Goal: Task Accomplishment & Management: Complete application form

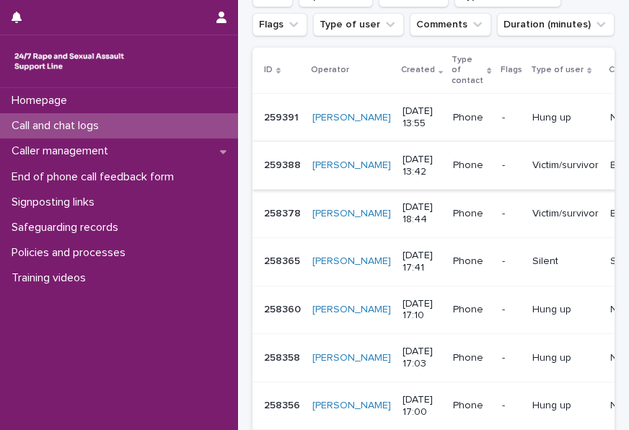
scroll to position [72, 0]
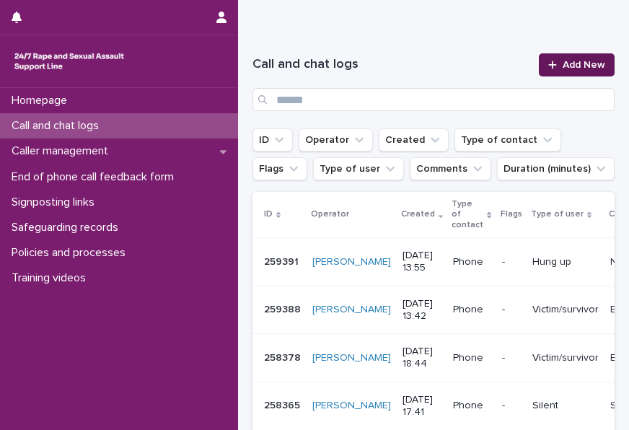
click at [572, 61] on span "Add New" at bounding box center [583, 65] width 43 height 10
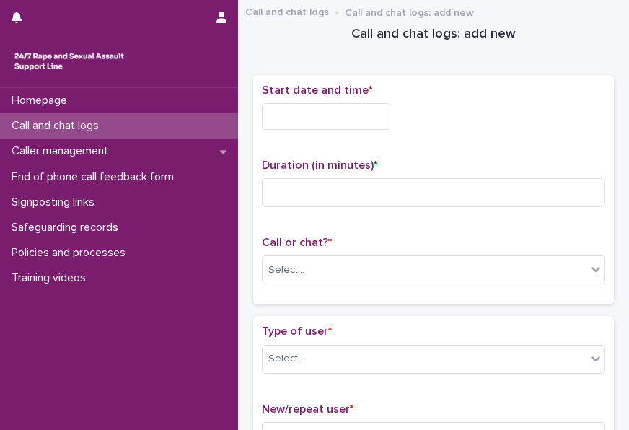
click at [335, 99] on div "Start date and time *" at bounding box center [433, 113] width 343 height 58
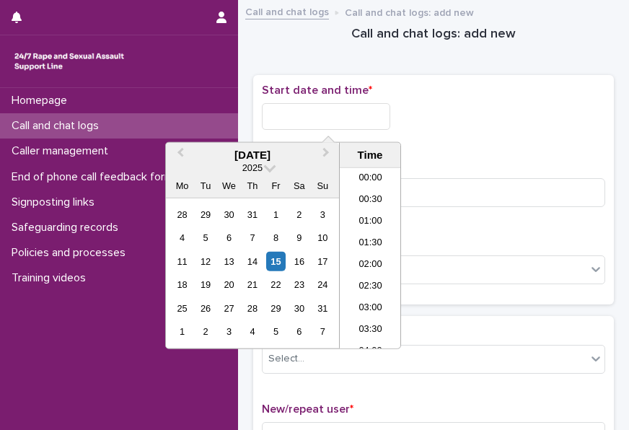
click at [330, 109] on input "text" at bounding box center [326, 116] width 128 height 27
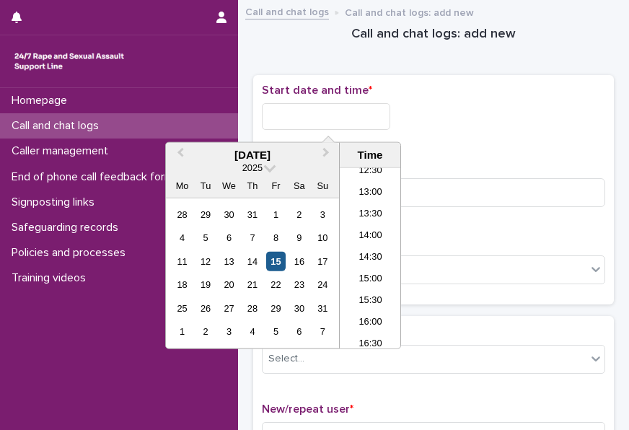
click at [277, 258] on div "15" at bounding box center [275, 261] width 19 height 19
type input "**********"
click at [373, 129] on div "**********" at bounding box center [433, 113] width 343 height 58
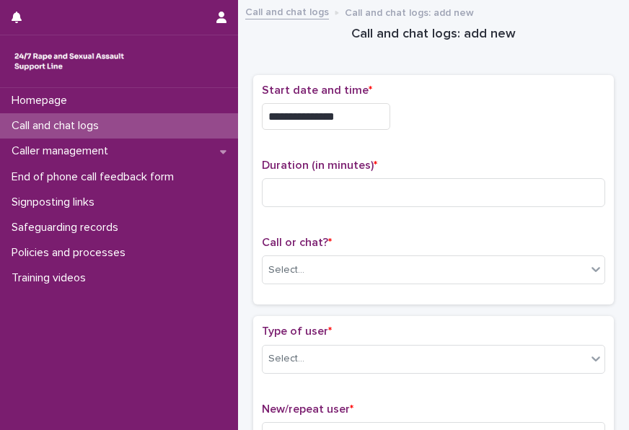
click at [373, 114] on input "**********" at bounding box center [326, 116] width 128 height 27
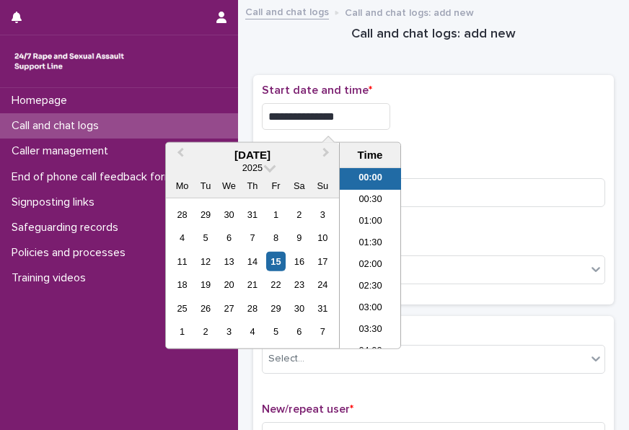
click at [98, 125] on p "Call and chat logs" at bounding box center [58, 126] width 105 height 14
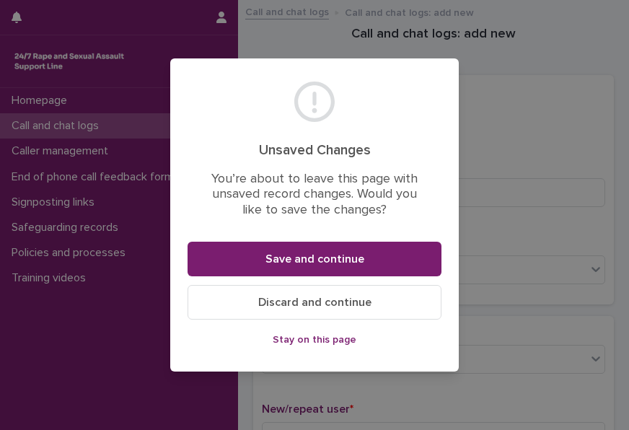
click at [331, 295] on button "Discard and continue" at bounding box center [314, 302] width 254 height 35
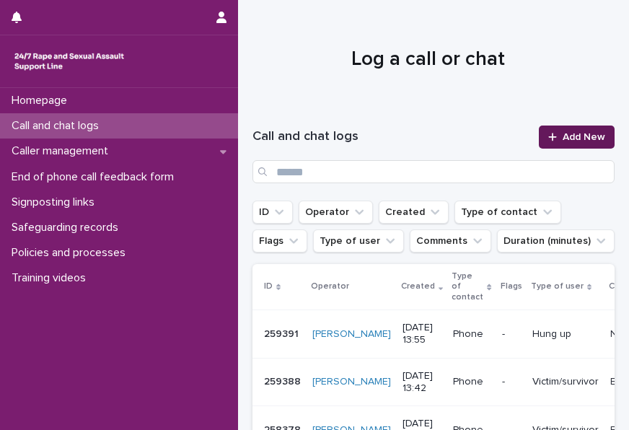
click at [581, 125] on div "Call and chat logs Add New" at bounding box center [433, 154] width 362 height 92
click at [574, 132] on span "Add New" at bounding box center [583, 137] width 43 height 10
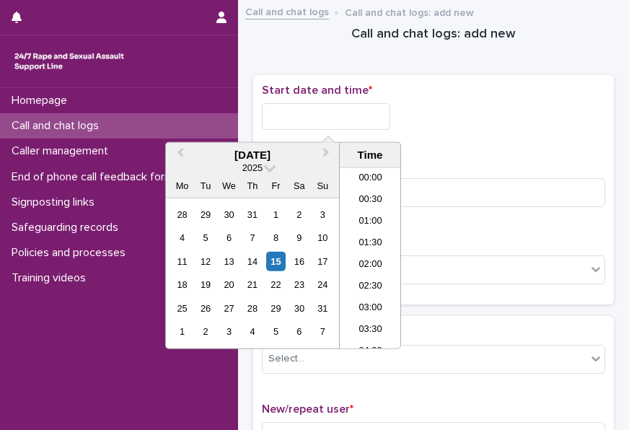
click at [383, 111] on input "text" at bounding box center [326, 116] width 128 height 27
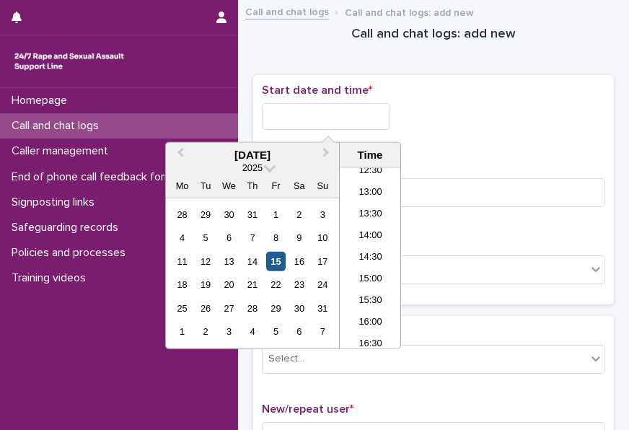
click at [283, 260] on div "15" at bounding box center [275, 261] width 19 height 19
click at [355, 111] on input "**********" at bounding box center [326, 116] width 128 height 27
click at [272, 275] on div "22" at bounding box center [275, 284] width 19 height 19
click at [273, 262] on div "15" at bounding box center [275, 261] width 19 height 19
click at [337, 119] on input "**********" at bounding box center [326, 116] width 128 height 27
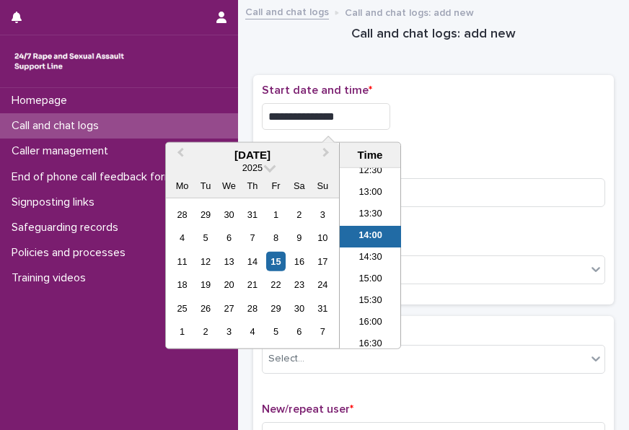
type input "**********"
click at [439, 117] on div "**********" at bounding box center [433, 116] width 343 height 27
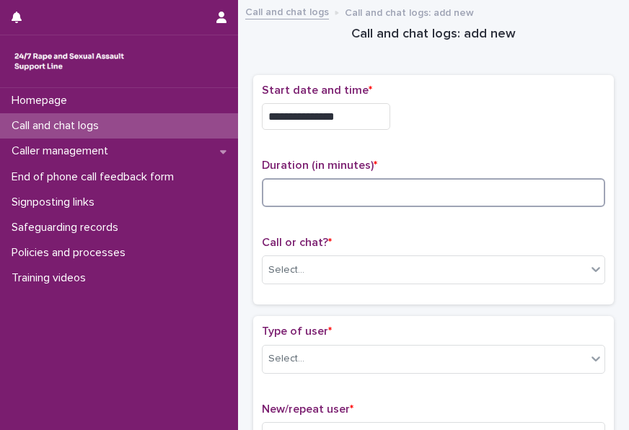
click at [405, 195] on input at bounding box center [433, 192] width 343 height 29
type input "**"
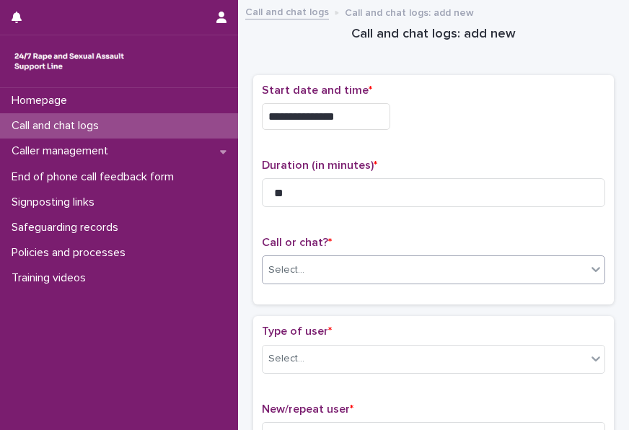
click at [363, 267] on div "Select..." at bounding box center [424, 270] width 324 height 24
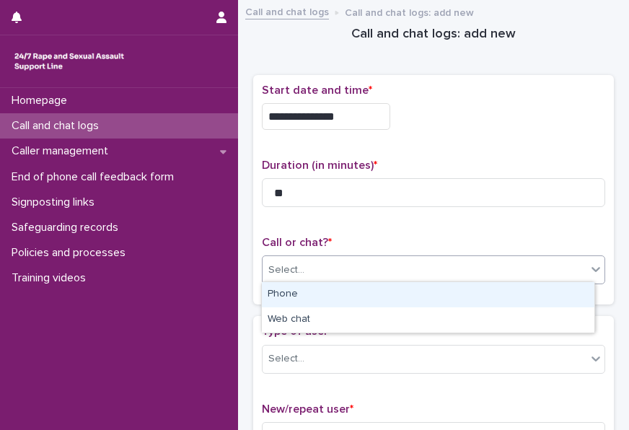
click at [347, 295] on div "Phone" at bounding box center [428, 294] width 332 height 25
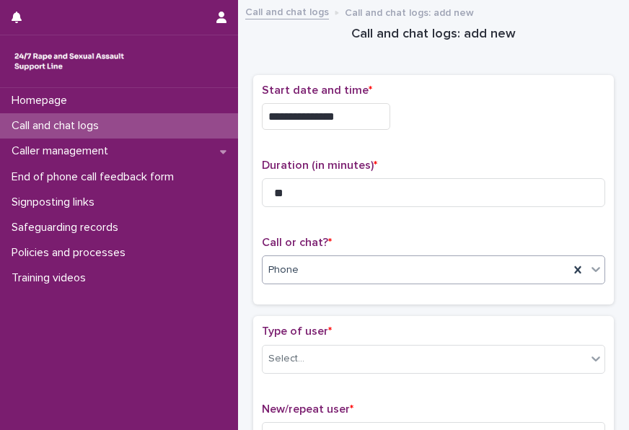
scroll to position [144, 0]
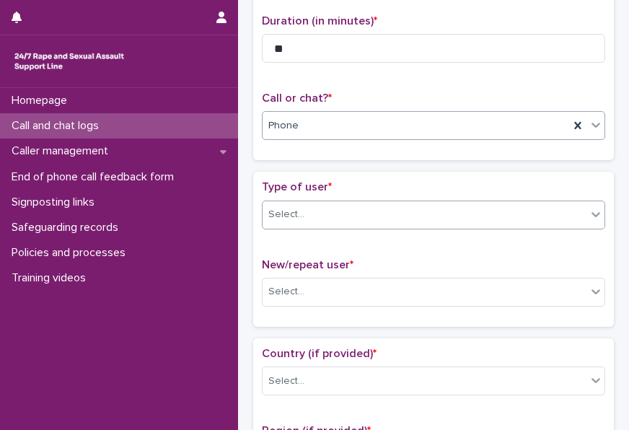
click at [351, 215] on div "Select..." at bounding box center [424, 215] width 324 height 24
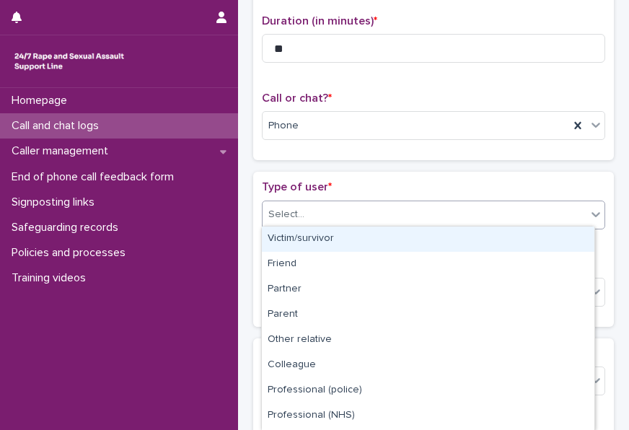
click at [346, 240] on div "Victim/survivor" at bounding box center [428, 238] width 332 height 25
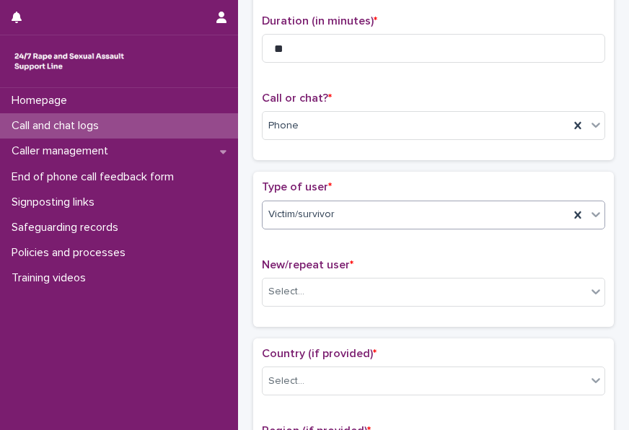
scroll to position [216, 0]
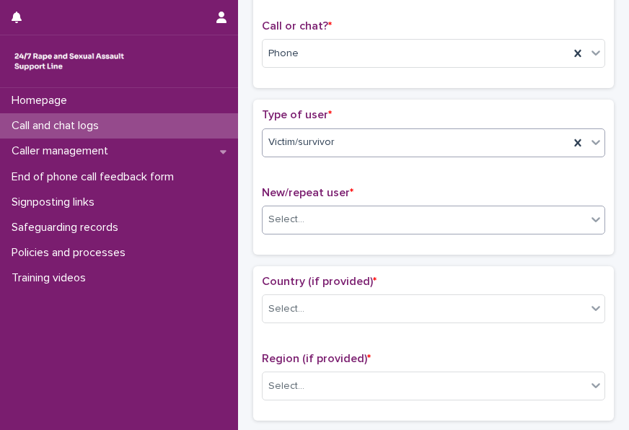
click at [345, 208] on div "Select..." at bounding box center [424, 220] width 324 height 24
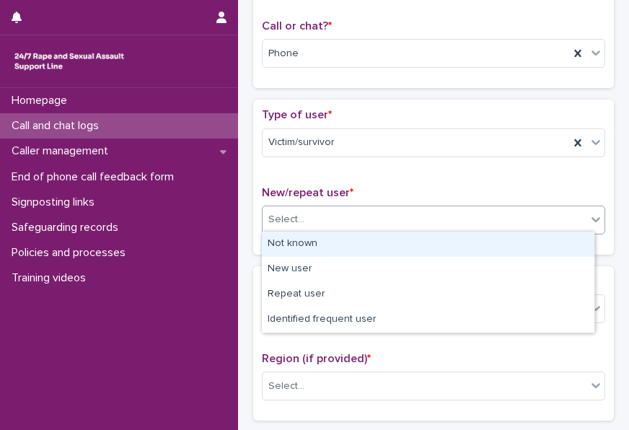
click at [326, 247] on div "Not known" at bounding box center [428, 243] width 332 height 25
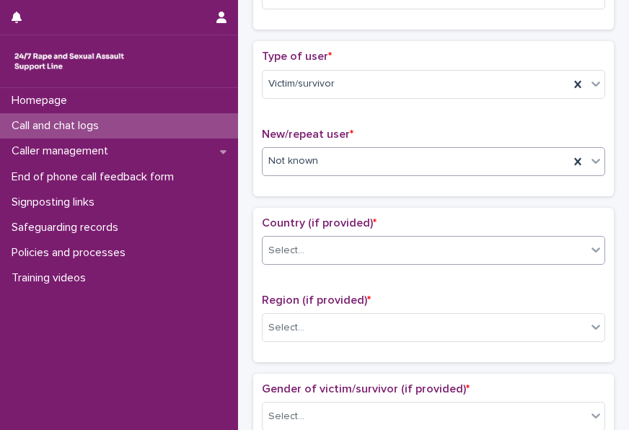
scroll to position [288, 0]
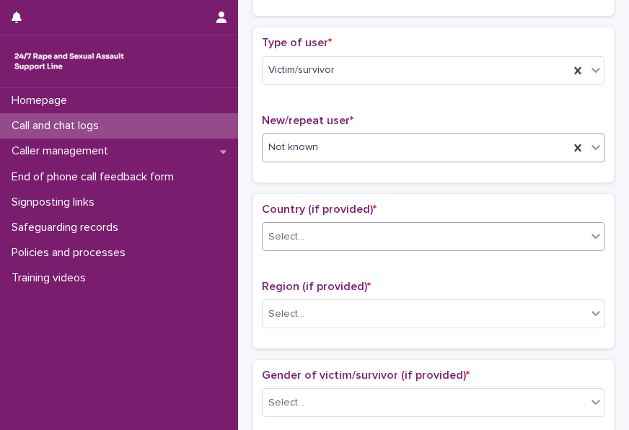
click at [329, 231] on div "Select..." at bounding box center [424, 237] width 324 height 24
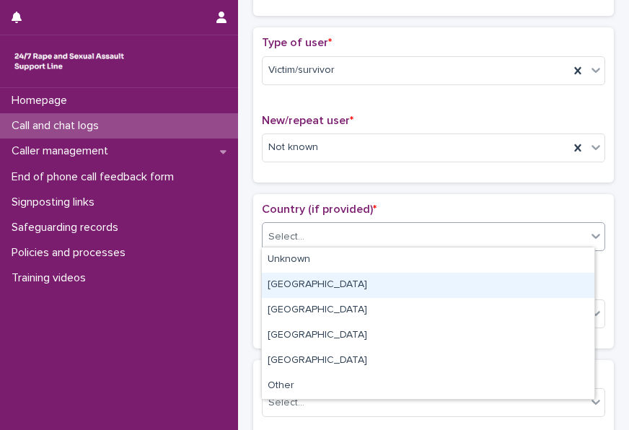
click at [309, 281] on div "England" at bounding box center [428, 284] width 332 height 25
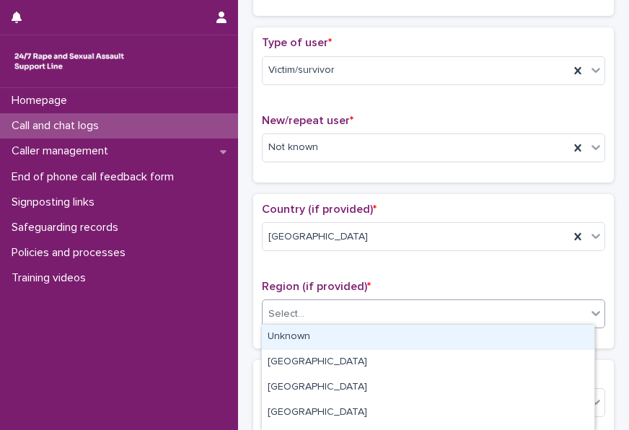
click at [306, 305] on div at bounding box center [306, 314] width 1 height 18
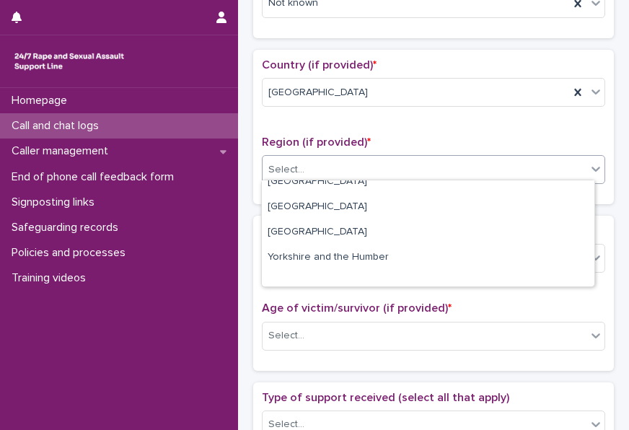
scroll to position [27, 0]
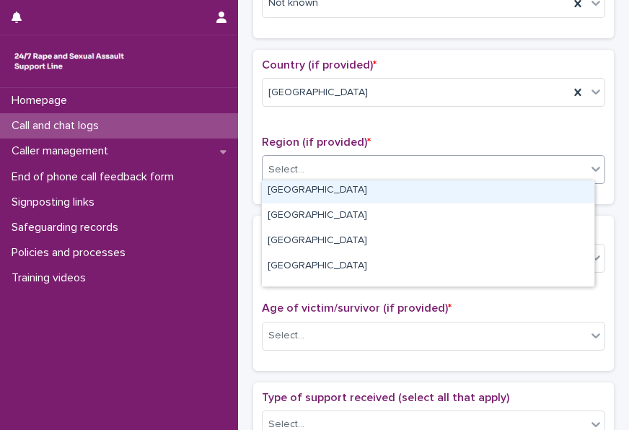
click at [385, 189] on div "Greater London" at bounding box center [428, 190] width 332 height 25
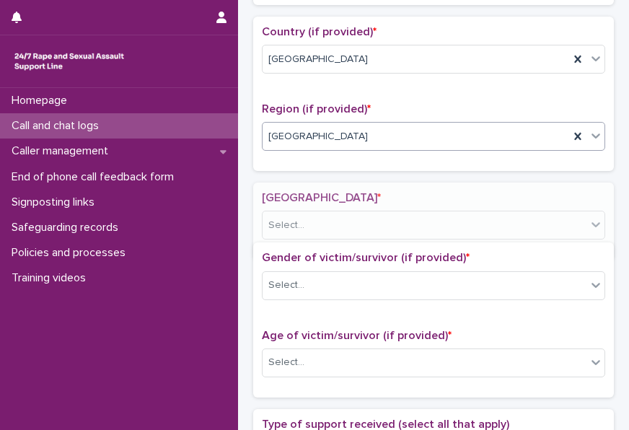
scroll to position [476, 0]
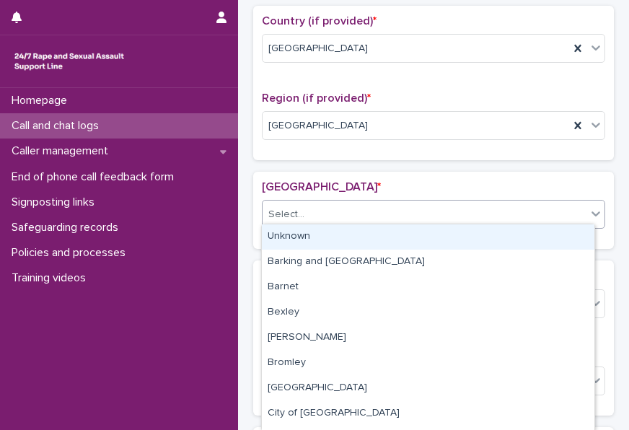
click at [373, 217] on div "Select..." at bounding box center [424, 215] width 324 height 24
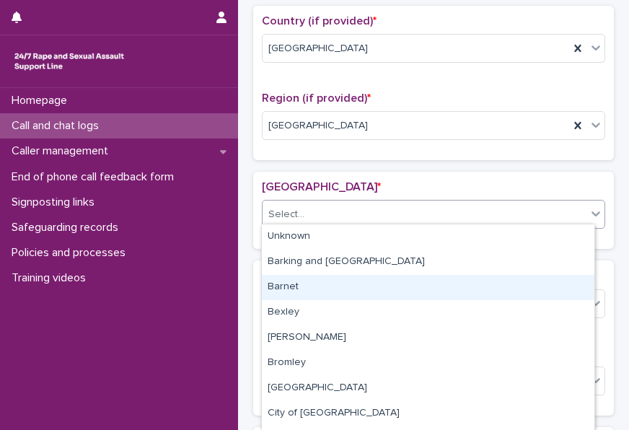
click at [353, 280] on div "Barnet" at bounding box center [428, 287] width 332 height 25
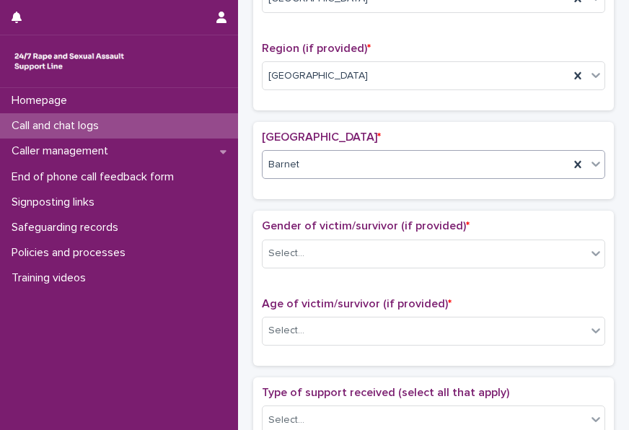
scroll to position [549, 0]
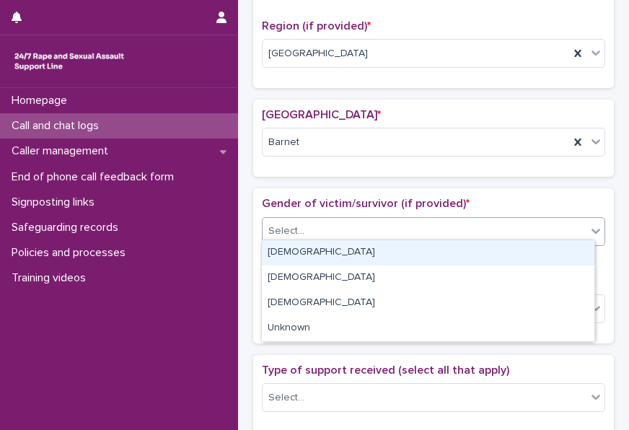
click at [351, 237] on div "Select..." at bounding box center [424, 231] width 324 height 24
click at [339, 249] on div "Female" at bounding box center [428, 252] width 332 height 25
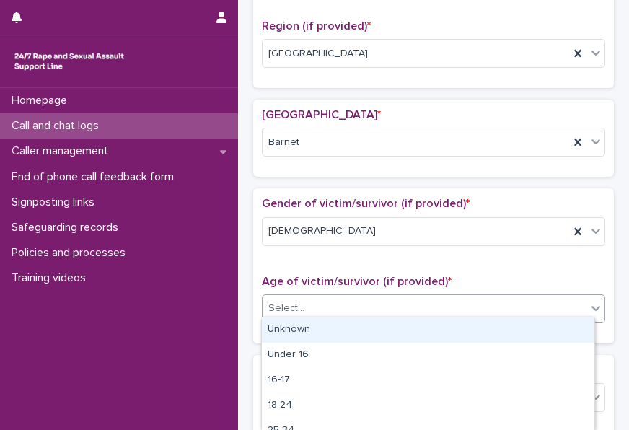
click at [338, 299] on div "Select..." at bounding box center [424, 308] width 324 height 24
click at [334, 329] on div "Unknown" at bounding box center [428, 329] width 332 height 25
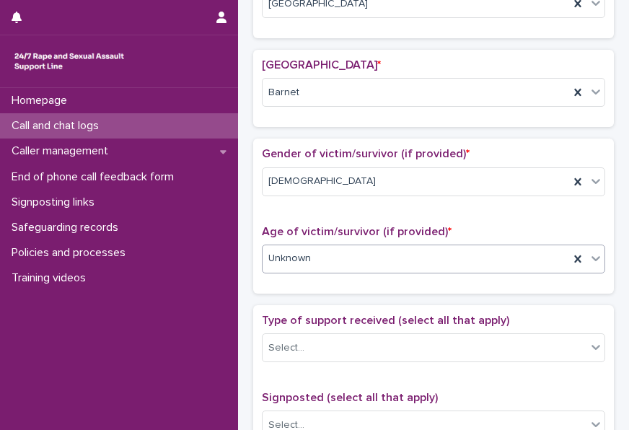
scroll to position [621, 0]
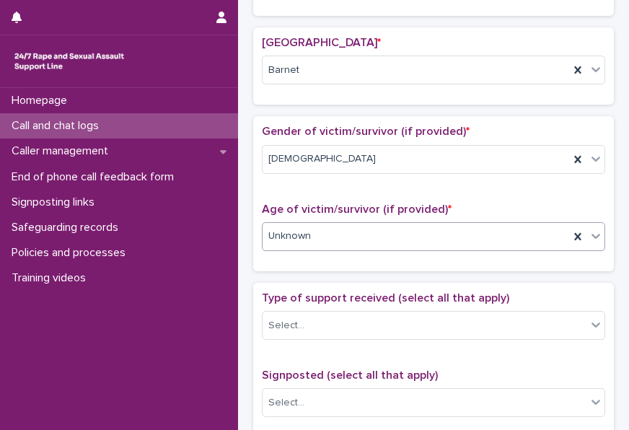
click at [376, 235] on div "Unknown" at bounding box center [415, 236] width 306 height 24
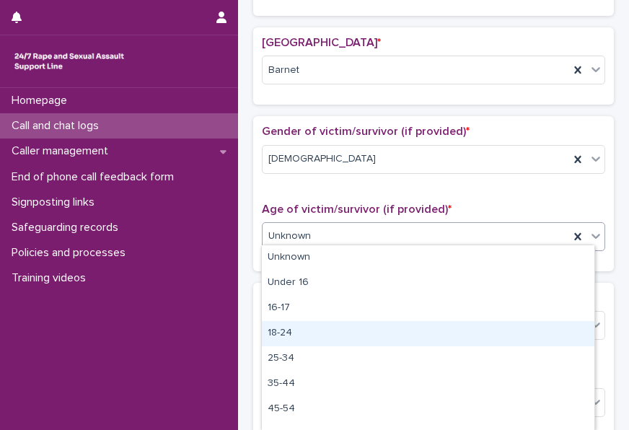
scroll to position [66, 0]
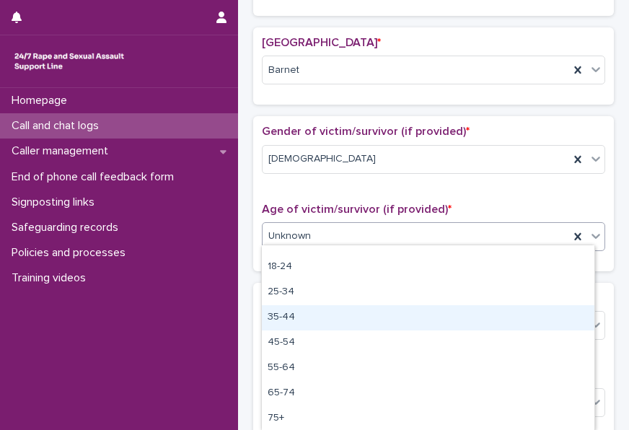
drag, startPoint x: 317, startPoint y: 331, endPoint x: 323, endPoint y: 314, distance: 18.2
click at [323, 314] on div "35-44" at bounding box center [428, 317] width 332 height 25
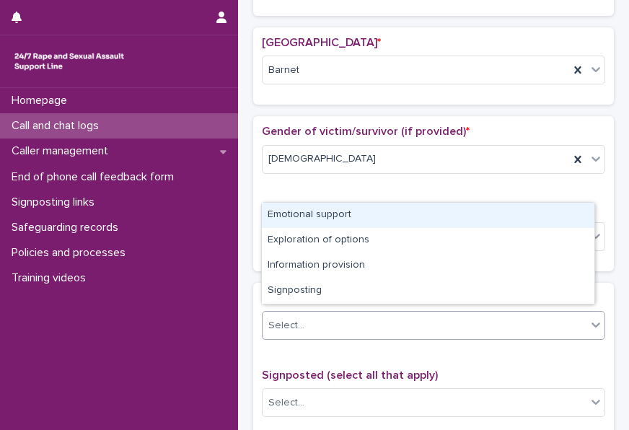
click at [325, 314] on div "Select..." at bounding box center [424, 326] width 324 height 24
click at [324, 217] on div "Emotional support" at bounding box center [428, 215] width 332 height 25
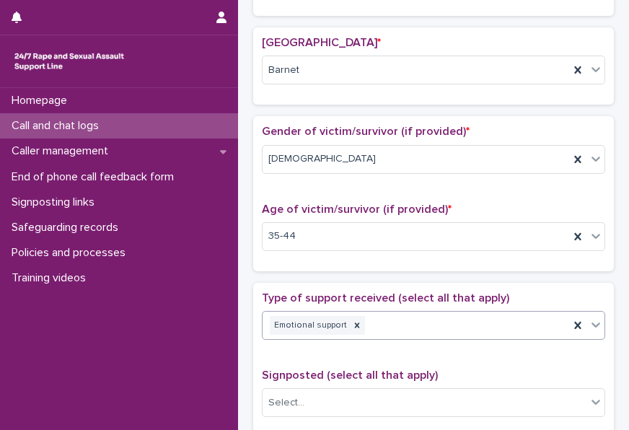
click at [375, 316] on div "Emotional support" at bounding box center [415, 325] width 306 height 25
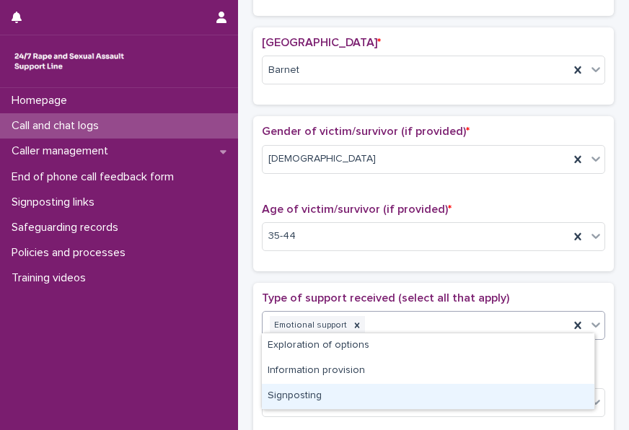
click at [368, 399] on div "Signposting" at bounding box center [428, 396] width 332 height 25
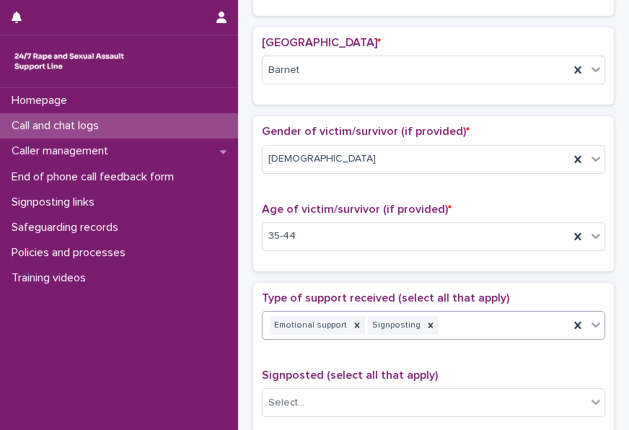
scroll to position [765, 0]
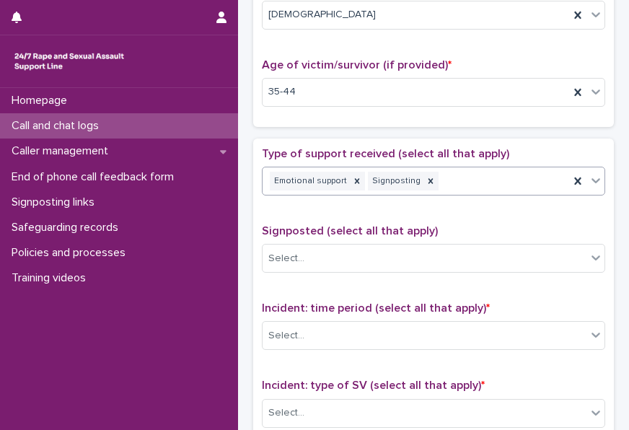
click at [492, 169] on div "Emotional support Signposting" at bounding box center [415, 181] width 306 height 25
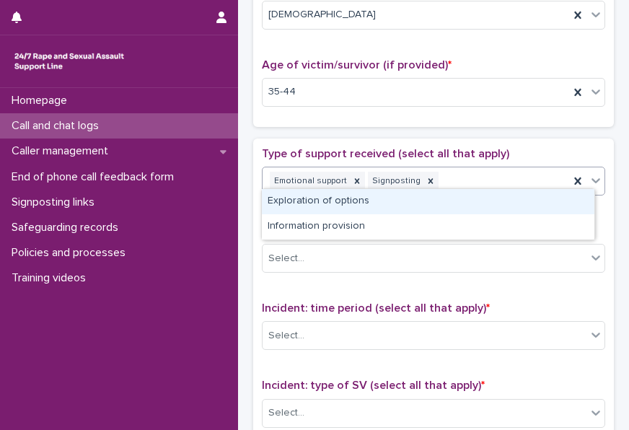
click at [418, 208] on div "Exploration of options" at bounding box center [428, 201] width 332 height 25
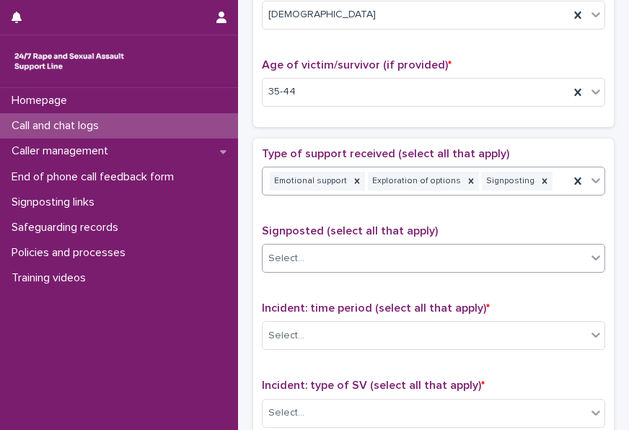
click at [396, 247] on div "Select..." at bounding box center [424, 259] width 324 height 24
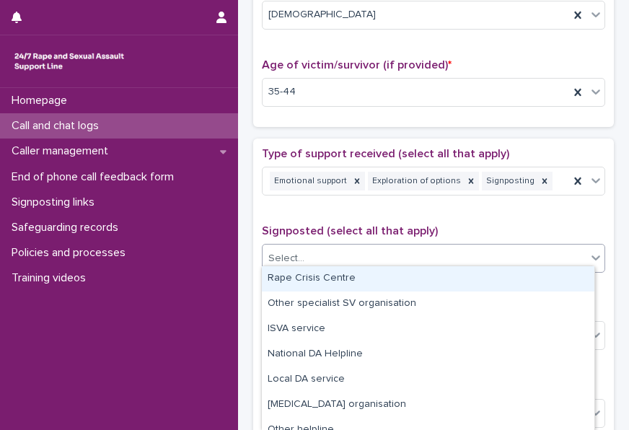
click at [380, 279] on div "Rape Crisis Centre" at bounding box center [428, 278] width 332 height 25
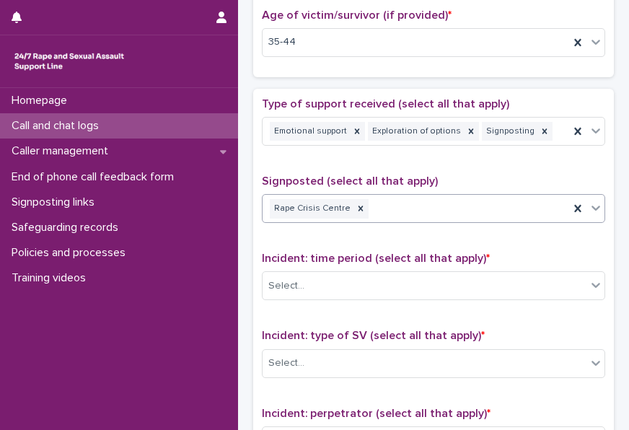
scroll to position [837, 0]
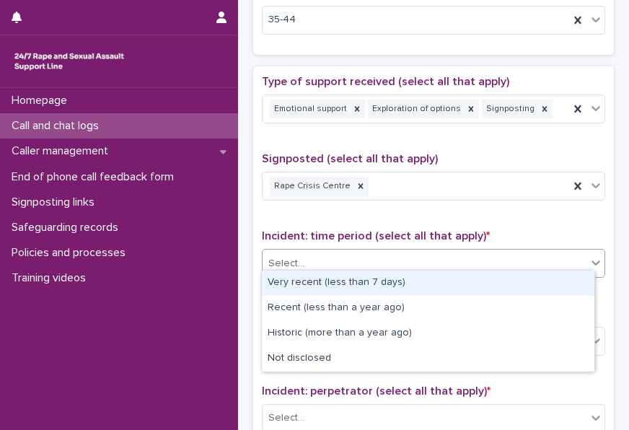
click at [378, 256] on div "Select..." at bounding box center [424, 264] width 324 height 24
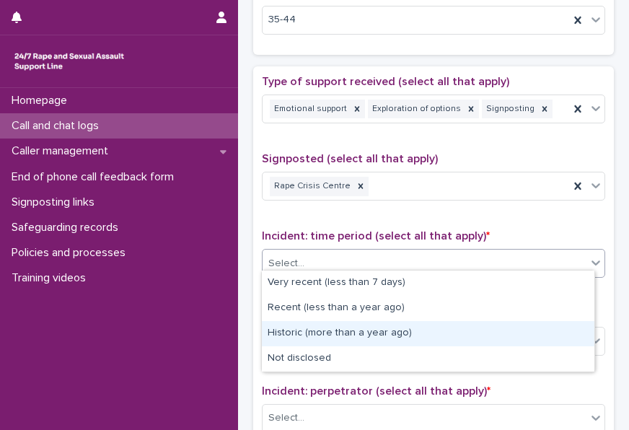
click at [365, 331] on div "Historic (more than a year ago)" at bounding box center [428, 333] width 332 height 25
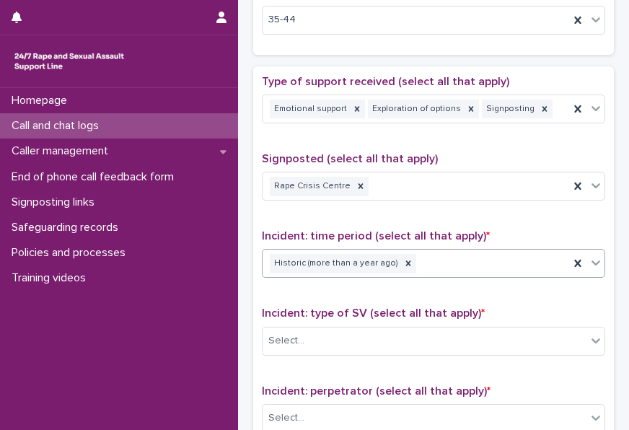
scroll to position [981, 0]
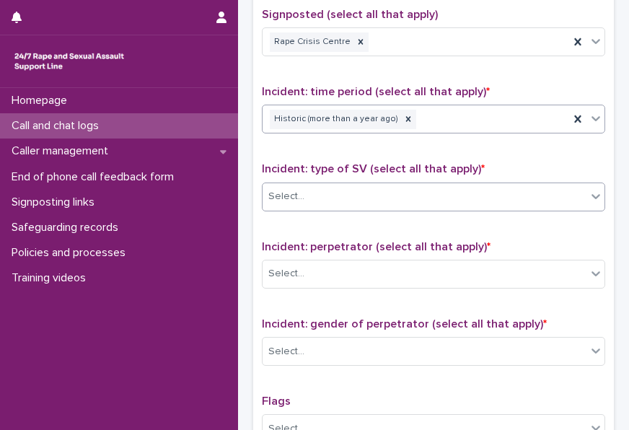
click at [375, 185] on div "Select..." at bounding box center [424, 197] width 324 height 24
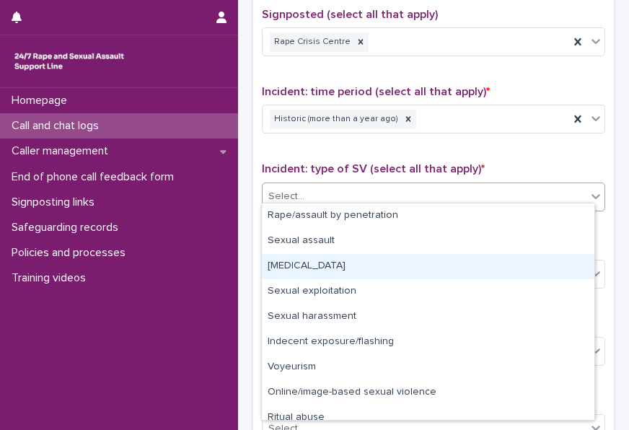
click at [345, 258] on div "Child sexual abuse" at bounding box center [428, 266] width 332 height 25
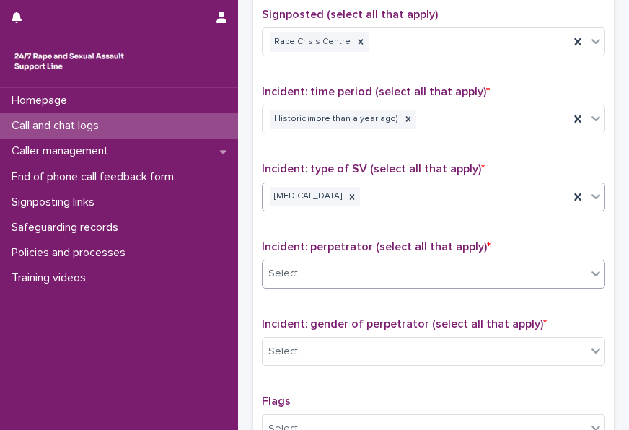
click at [342, 262] on div "Select..." at bounding box center [424, 274] width 324 height 24
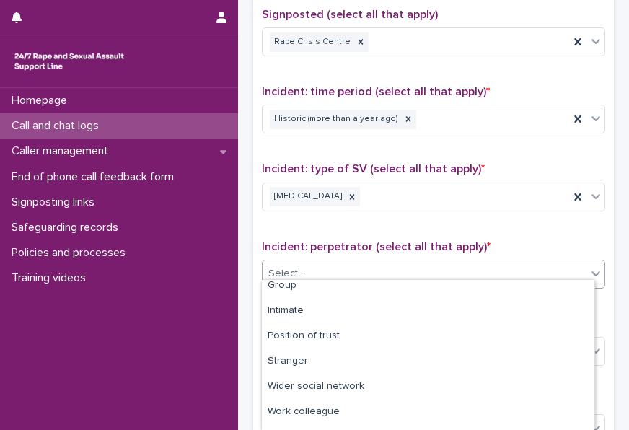
scroll to position [127, 0]
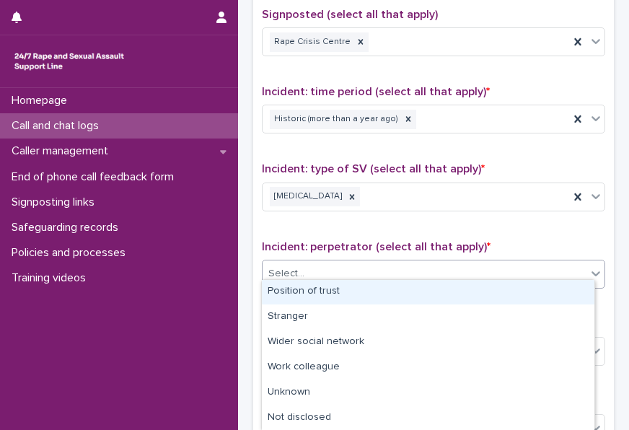
click at [349, 299] on div "Position of trust" at bounding box center [428, 291] width 332 height 25
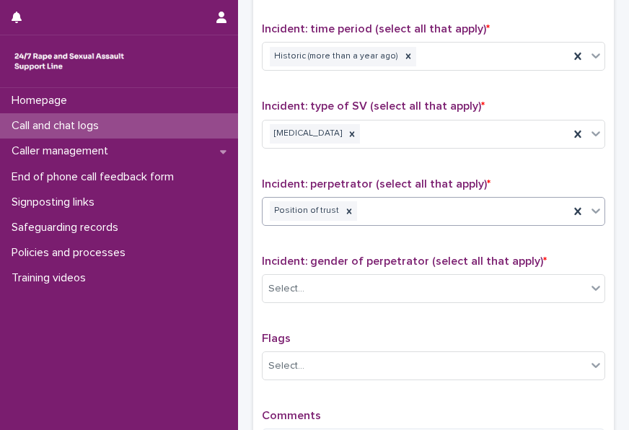
scroll to position [1125, 0]
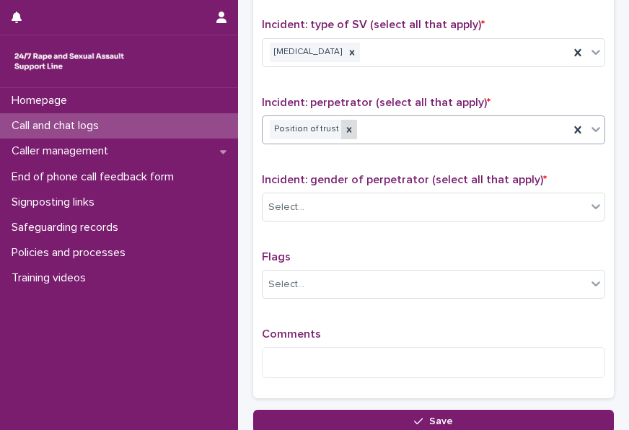
click at [344, 125] on icon at bounding box center [349, 130] width 10 height 10
click at [354, 122] on div "Select..." at bounding box center [424, 130] width 324 height 24
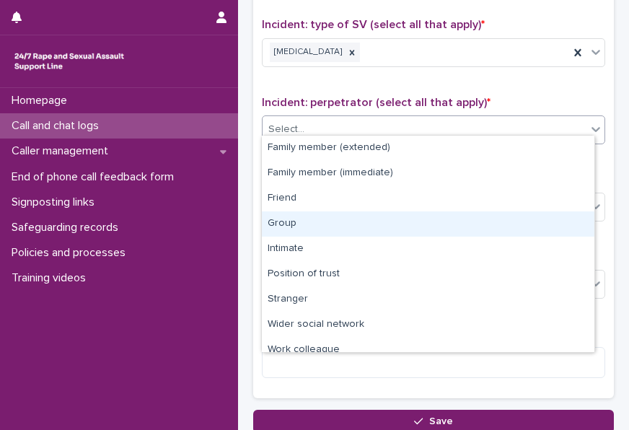
scroll to position [61, 0]
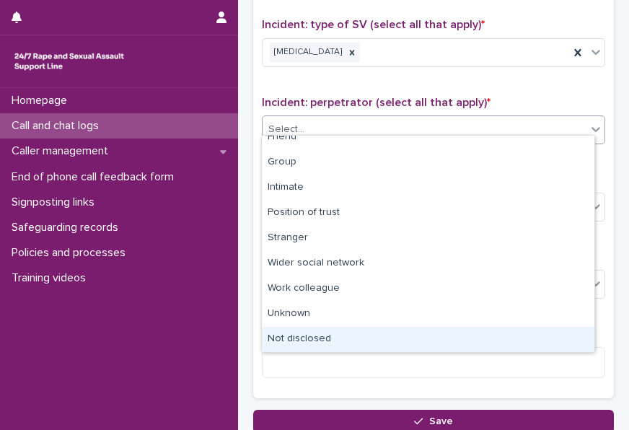
click at [350, 332] on div "Not disclosed" at bounding box center [428, 339] width 332 height 25
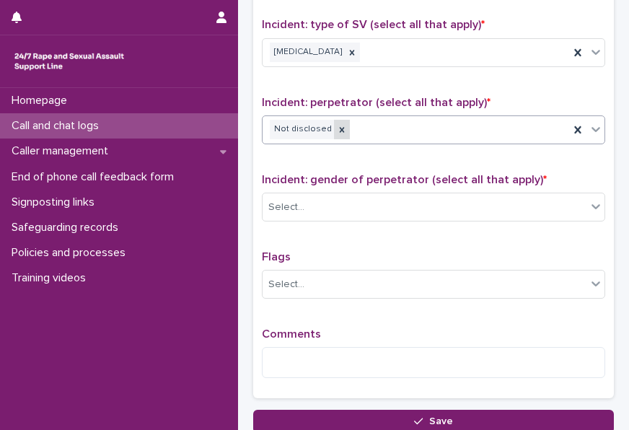
click at [339, 125] on icon at bounding box center [342, 130] width 10 height 10
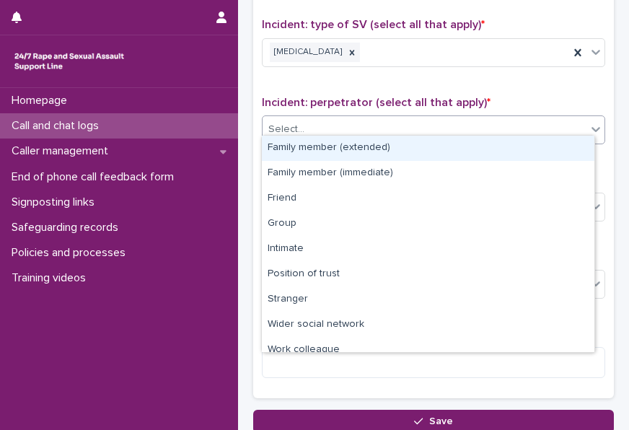
click at [351, 120] on div "Select..." at bounding box center [424, 130] width 324 height 24
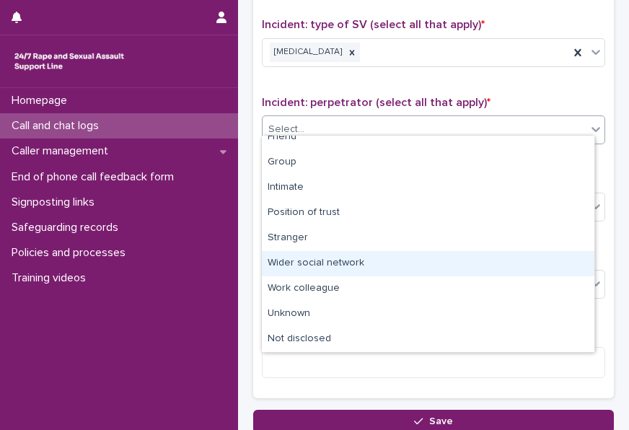
click at [336, 253] on div "Wider social network" at bounding box center [428, 263] width 332 height 25
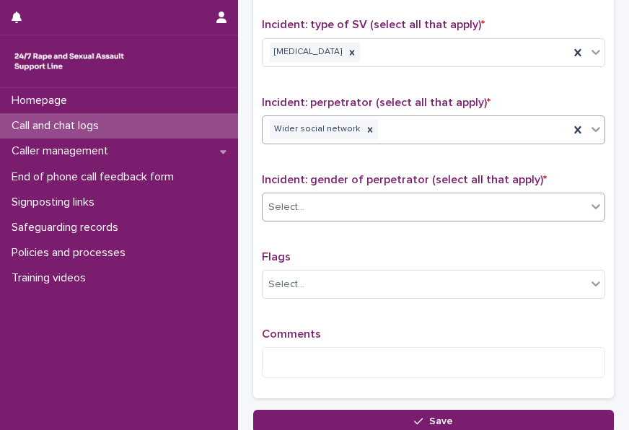
click at [352, 195] on div "Select..." at bounding box center [424, 207] width 324 height 24
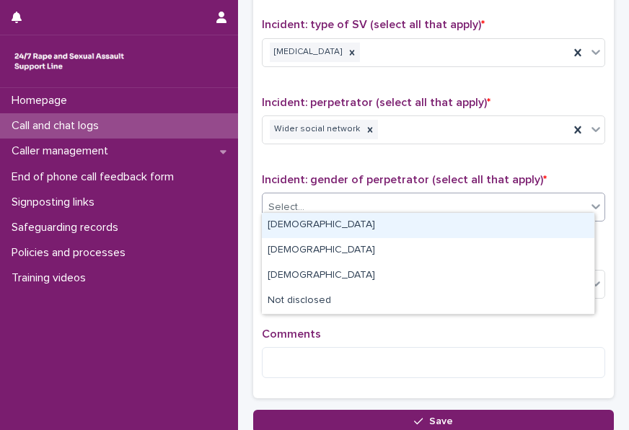
click at [346, 225] on div "Male" at bounding box center [428, 225] width 332 height 25
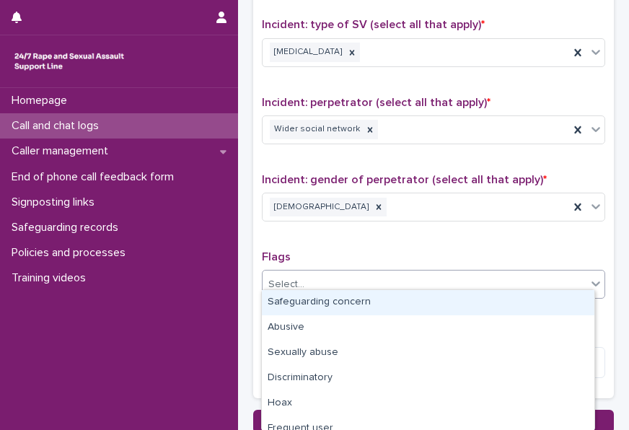
click at [345, 283] on div "Select..." at bounding box center [424, 284] width 324 height 24
click at [381, 252] on p "Flags" at bounding box center [433, 257] width 343 height 14
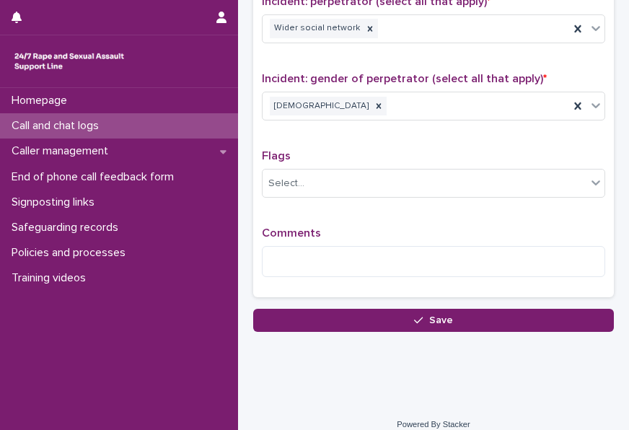
scroll to position [1231, 0]
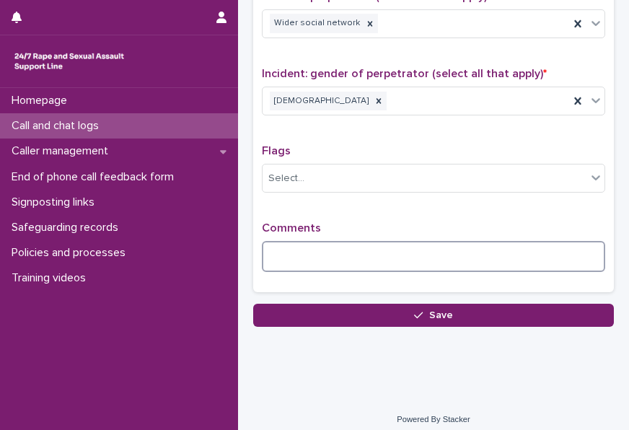
click at [381, 255] on textarea at bounding box center [433, 256] width 343 height 30
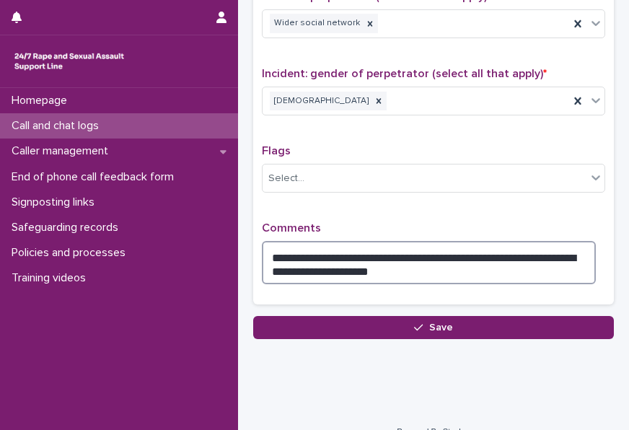
type textarea "**********"
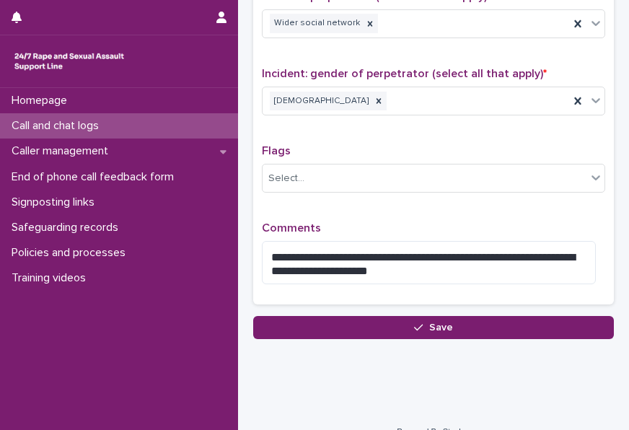
click at [390, 323] on button "Save" at bounding box center [433, 327] width 360 height 23
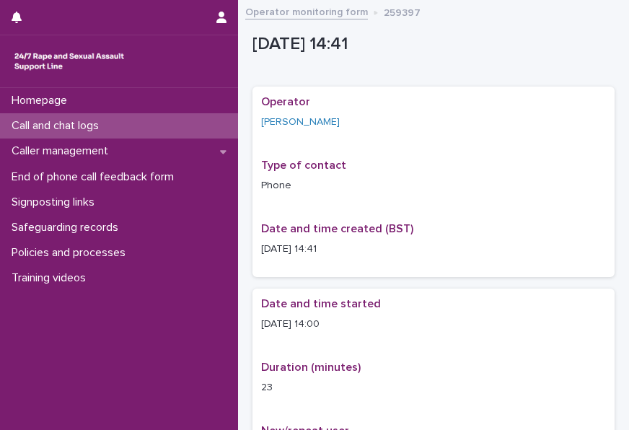
click at [283, 12] on link "Operator monitoring form" at bounding box center [306, 11] width 123 height 17
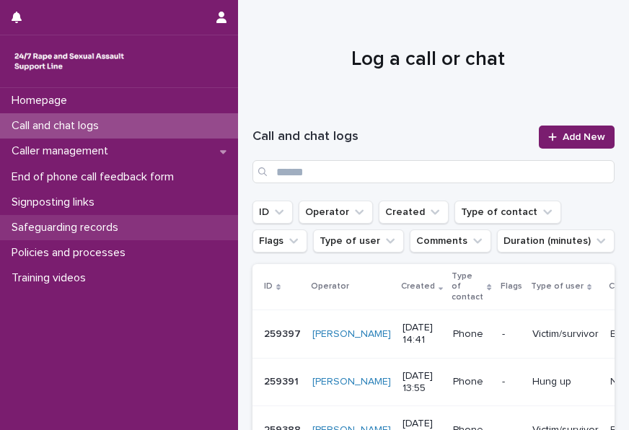
click at [50, 223] on p "Safeguarding records" at bounding box center [68, 228] width 124 height 14
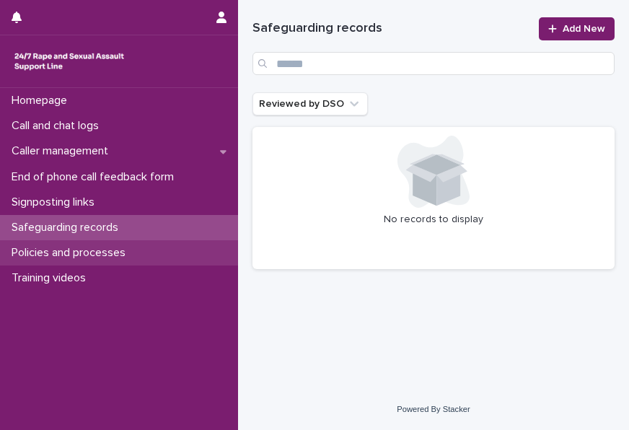
click at [32, 250] on p "Policies and processes" at bounding box center [71, 253] width 131 height 14
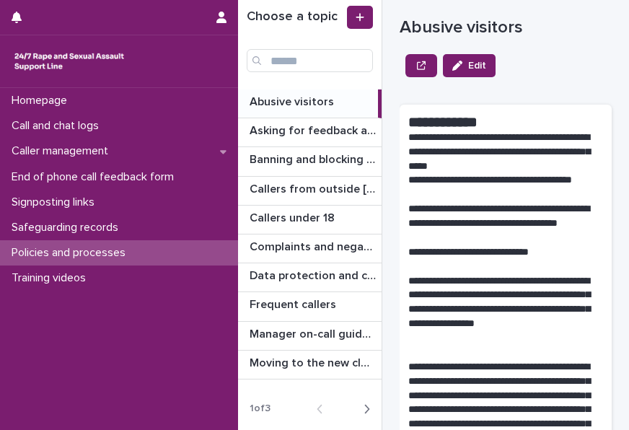
click at [372, 402] on button "Next" at bounding box center [362, 408] width 38 height 13
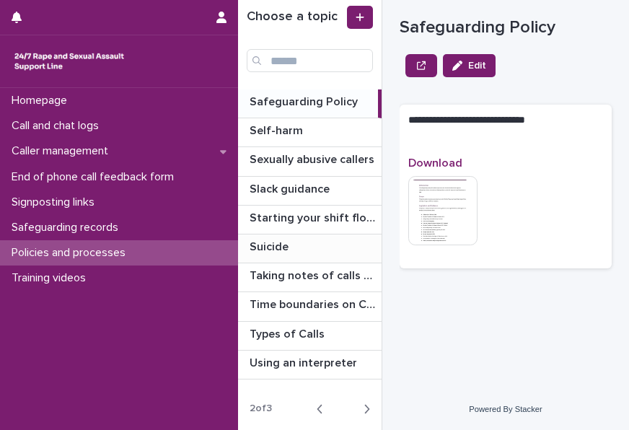
click at [309, 241] on p at bounding box center [312, 247] width 126 height 14
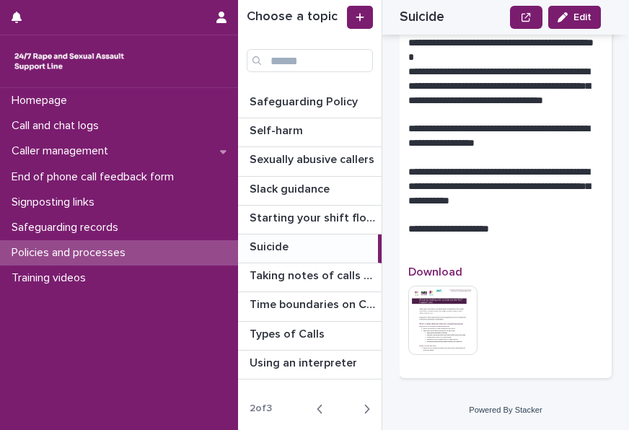
scroll to position [3044, 0]
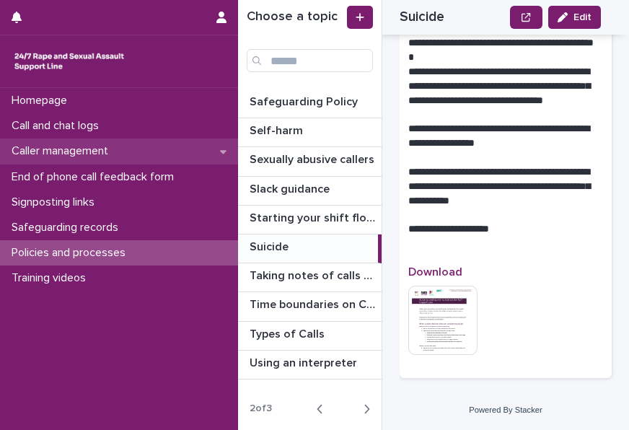
click at [60, 145] on p "Caller management" at bounding box center [63, 151] width 114 height 14
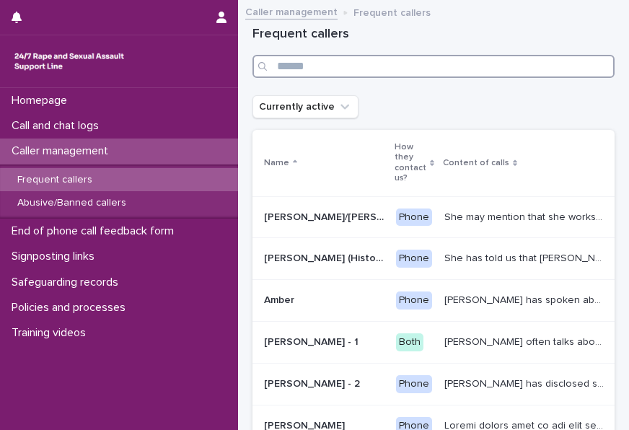
click at [296, 69] on input "Search" at bounding box center [433, 66] width 362 height 23
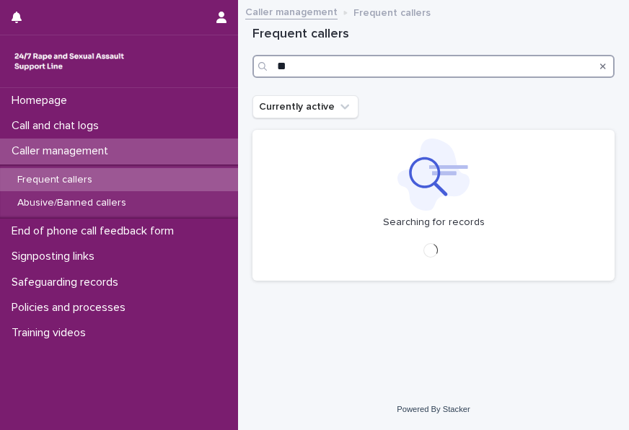
type input "*"
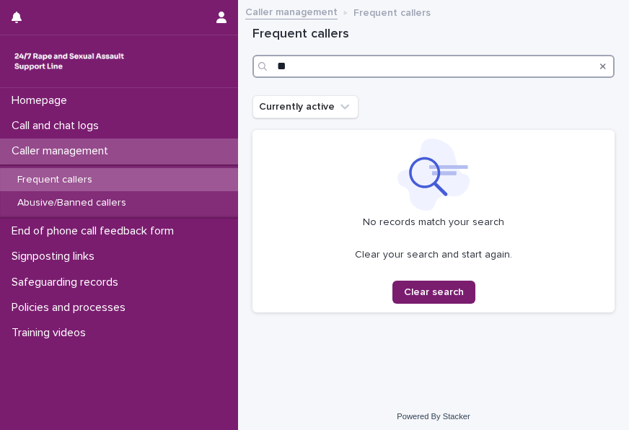
type input "*"
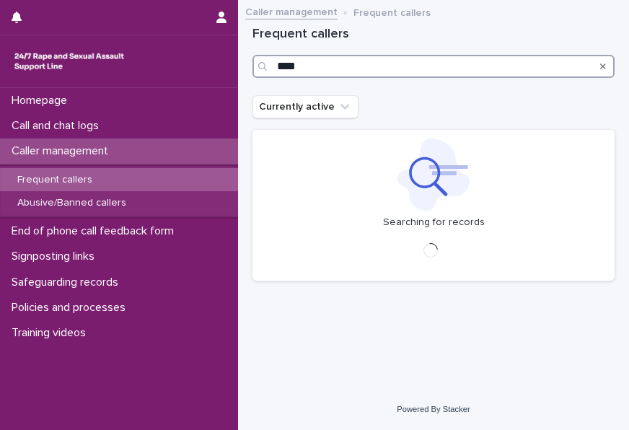
type input "****"
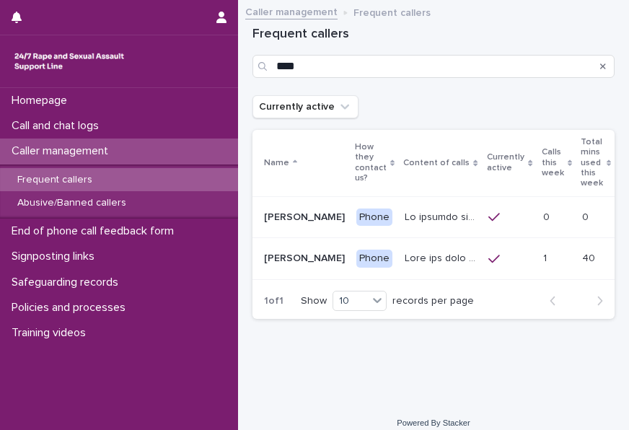
click at [405, 226] on div at bounding box center [440, 217] width 72 height 24
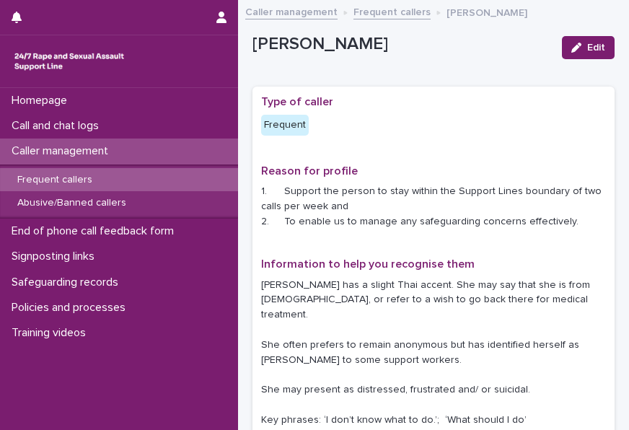
click at [66, 168] on div "Frequent callers" at bounding box center [119, 180] width 238 height 24
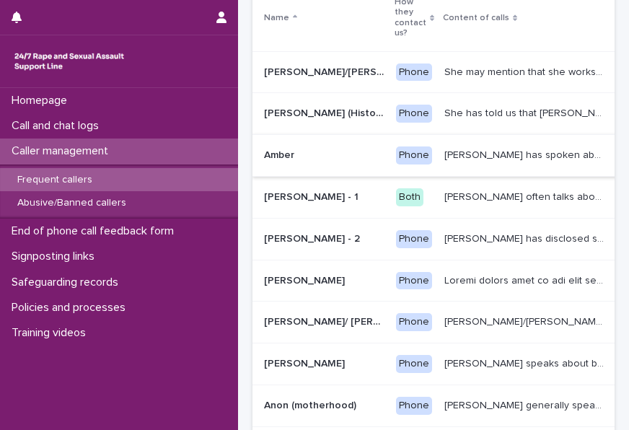
scroll to position [288, 0]
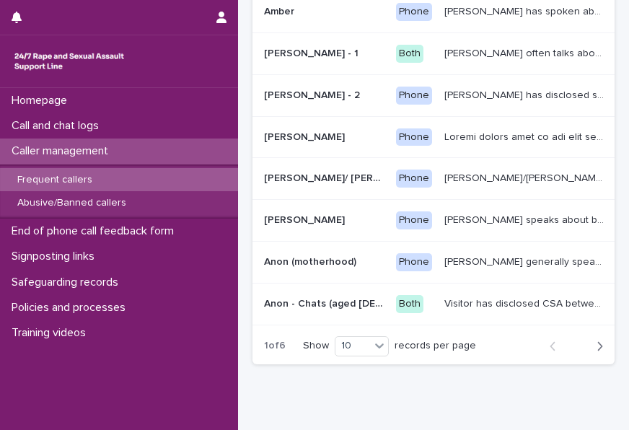
click at [444, 254] on p "Caller generally speaks conversationally about many different things in her lif…" at bounding box center [525, 260] width 163 height 15
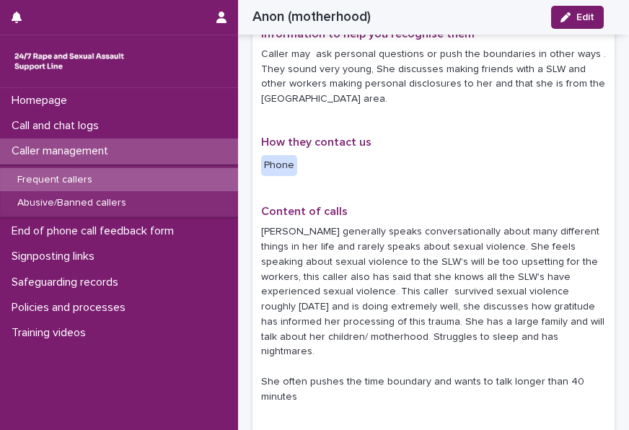
scroll to position [216, 0]
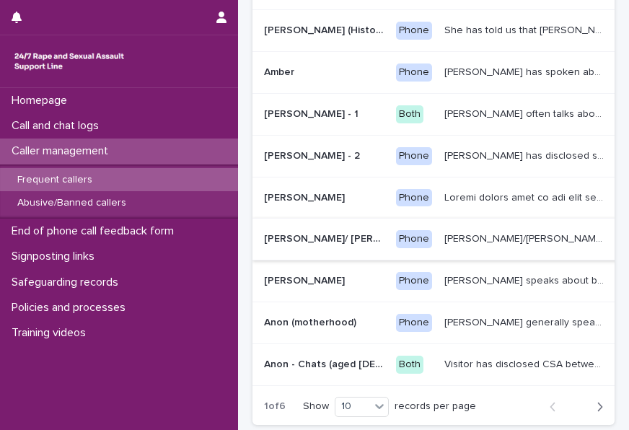
scroll to position [288, 0]
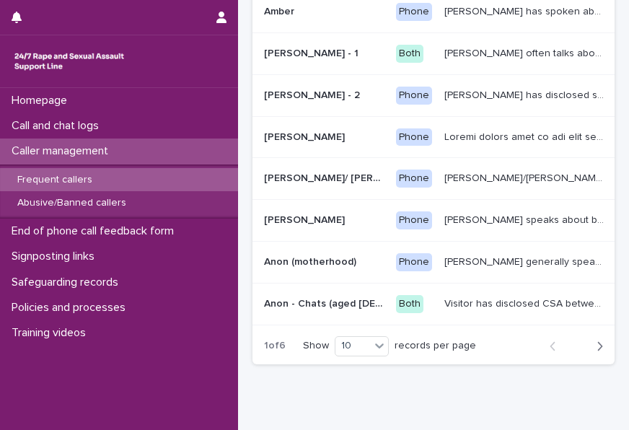
click at [596, 353] on icon "button" at bounding box center [599, 346] width 6 height 13
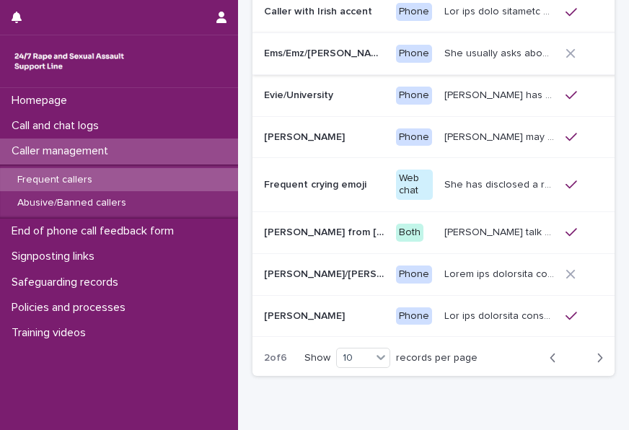
scroll to position [294, 0]
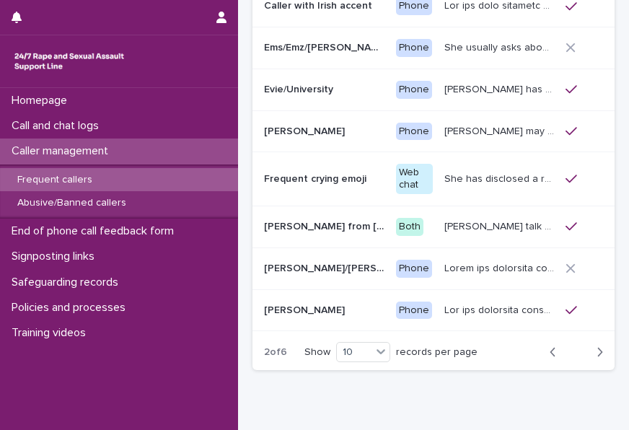
click at [550, 356] on icon "button" at bounding box center [552, 351] width 5 height 9
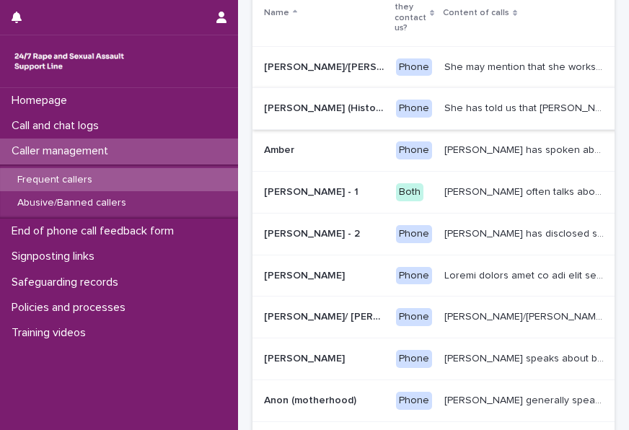
scroll to position [216, 0]
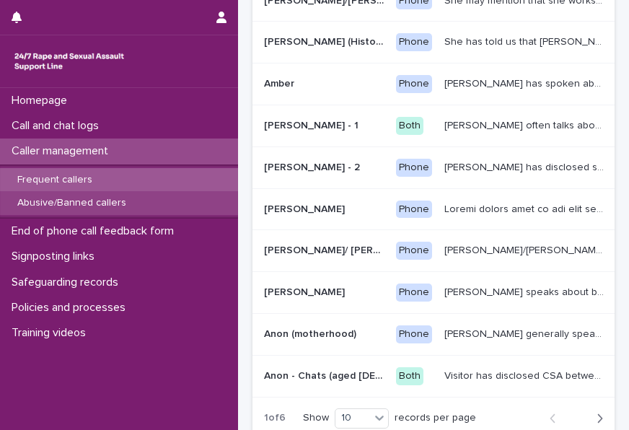
click at [90, 208] on p "Abusive/Banned callers" at bounding box center [72, 203] width 132 height 12
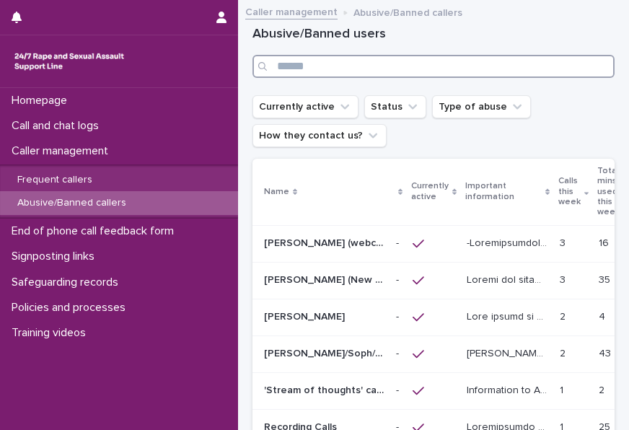
click at [334, 68] on input "Search" at bounding box center [433, 66] width 362 height 23
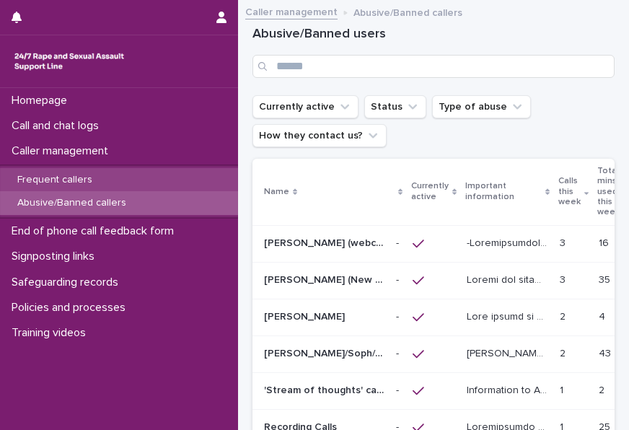
click at [65, 175] on p "Frequent callers" at bounding box center [55, 180] width 98 height 12
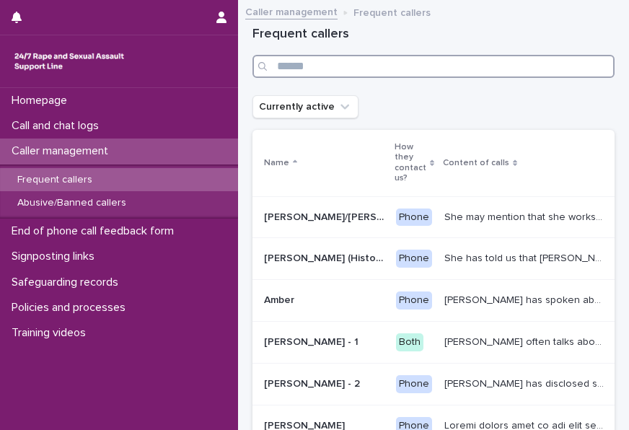
click at [340, 66] on input "Search" at bounding box center [433, 66] width 362 height 23
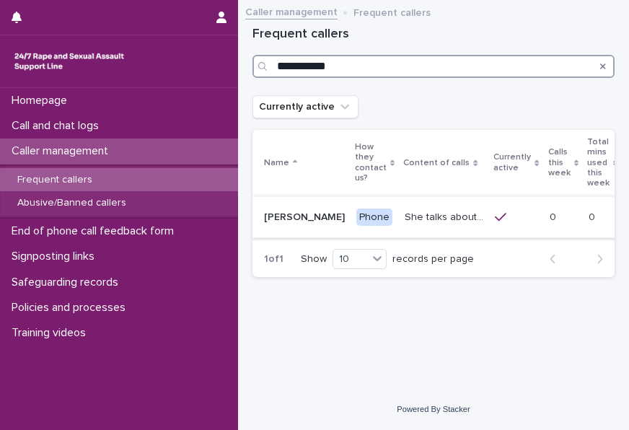
type input "**********"
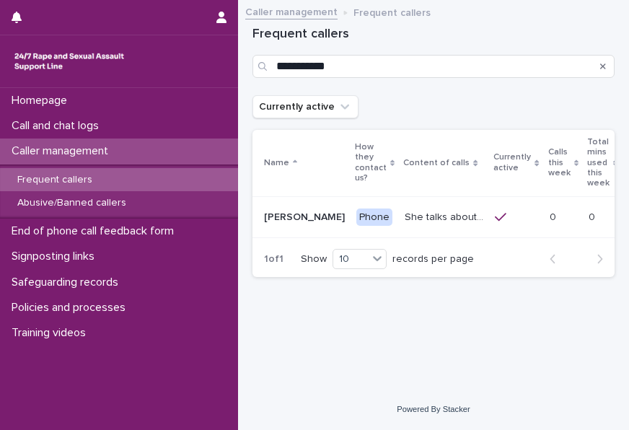
click at [404, 220] on p "She talks about having a complaint ongoing with the police, and may mention tha…" at bounding box center [444, 215] width 81 height 15
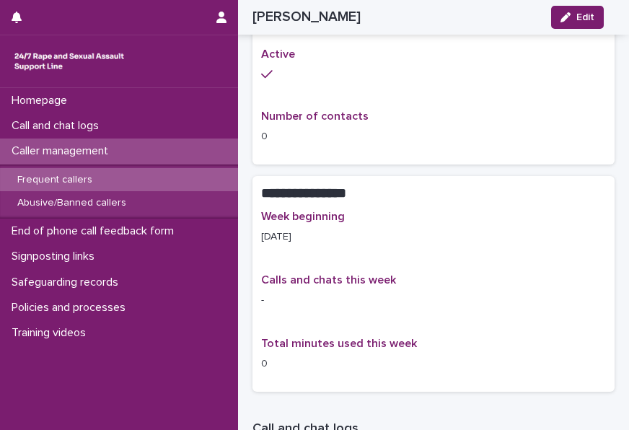
scroll to position [865, 0]
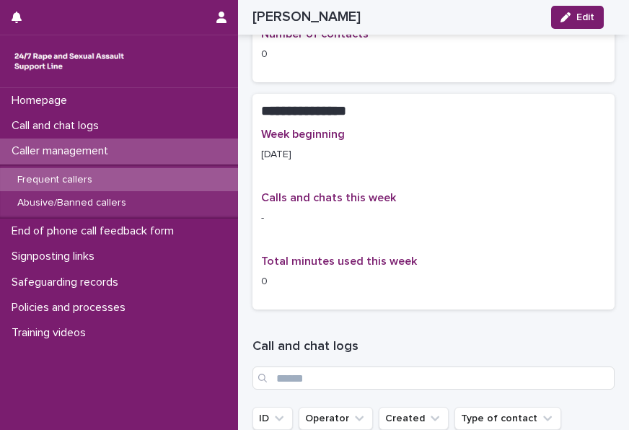
click at [302, 255] on span "Total minutes used this week" at bounding box center [339, 261] width 156 height 12
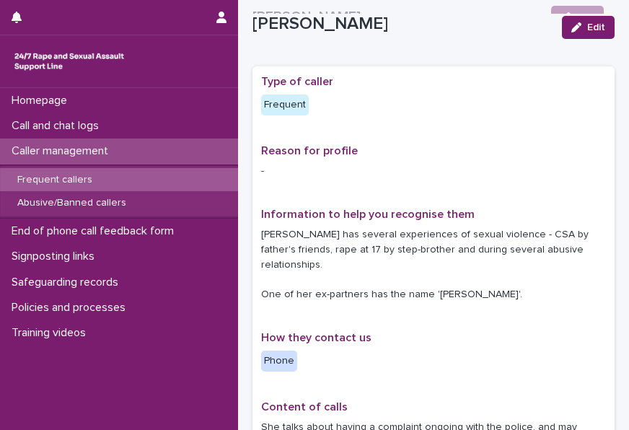
scroll to position [0, 0]
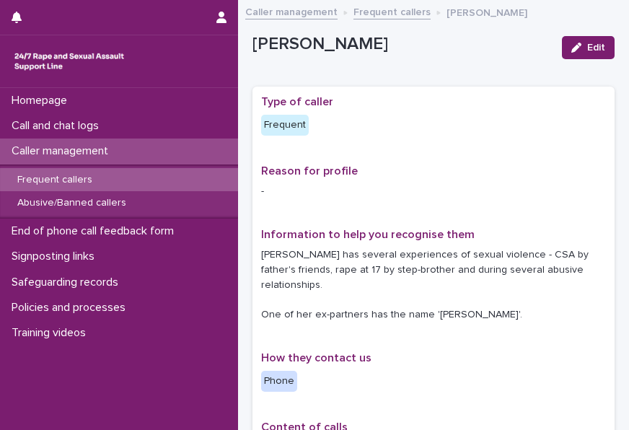
click at [389, 12] on link "Frequent callers" at bounding box center [391, 11] width 77 height 17
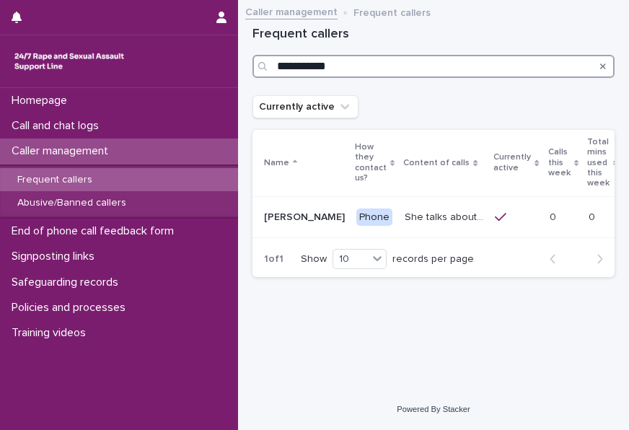
drag, startPoint x: 297, startPoint y: 63, endPoint x: 235, endPoint y: 63, distance: 62.0
click at [238, 63] on div "**********" at bounding box center [433, 215] width 391 height 430
type input "******"
click at [523, 79] on div "Frequent callers ******" at bounding box center [433, 52] width 362 height 87
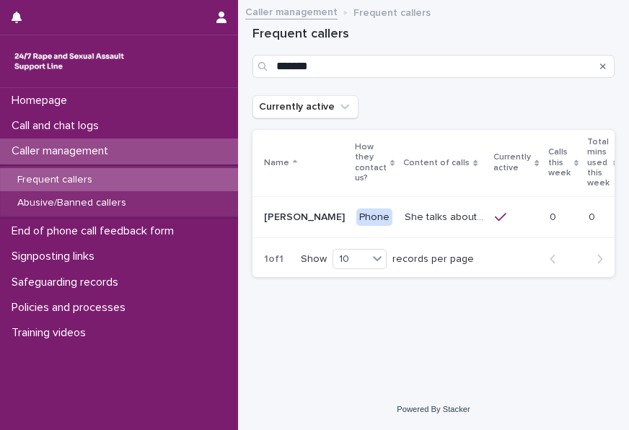
click at [356, 221] on div "Phone" at bounding box center [374, 217] width 36 height 18
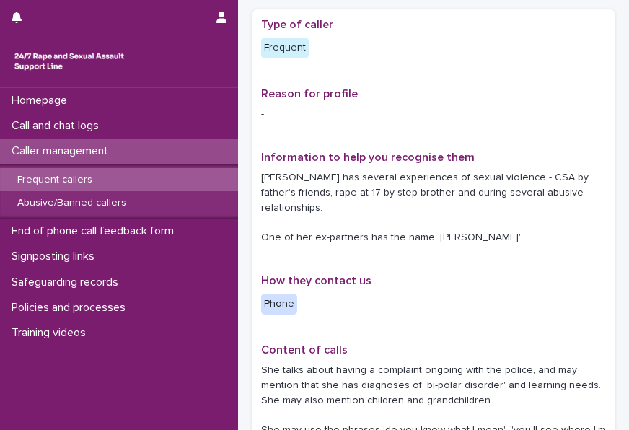
scroll to position [144, 0]
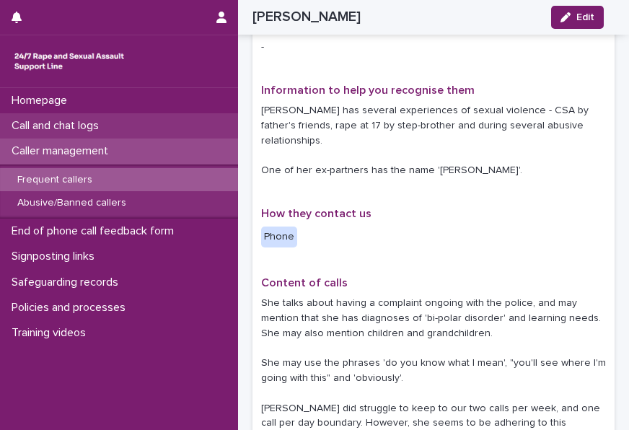
click at [91, 129] on p "Call and chat logs" at bounding box center [58, 126] width 105 height 14
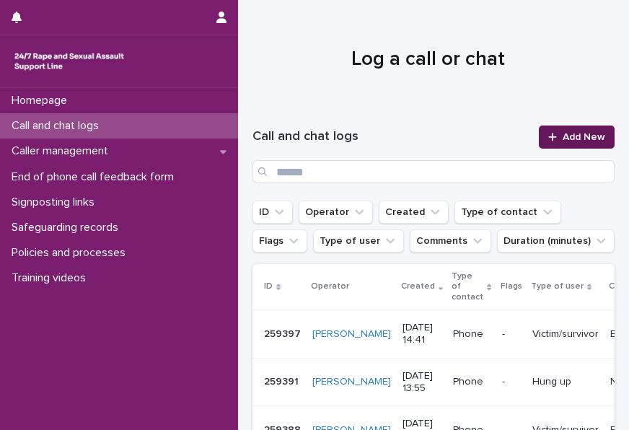
click at [548, 134] on icon at bounding box center [552, 137] width 9 height 10
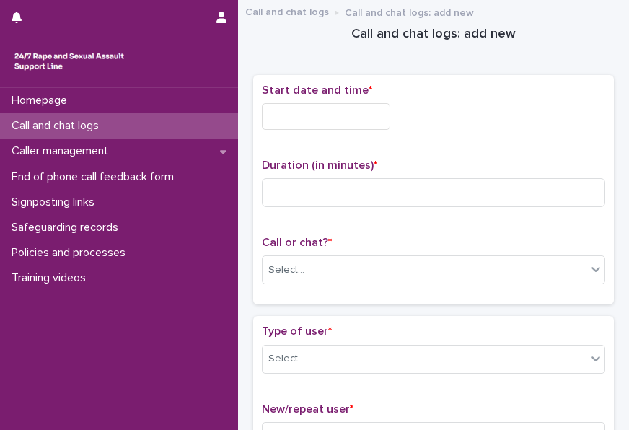
click at [320, 121] on input "text" at bounding box center [326, 116] width 128 height 27
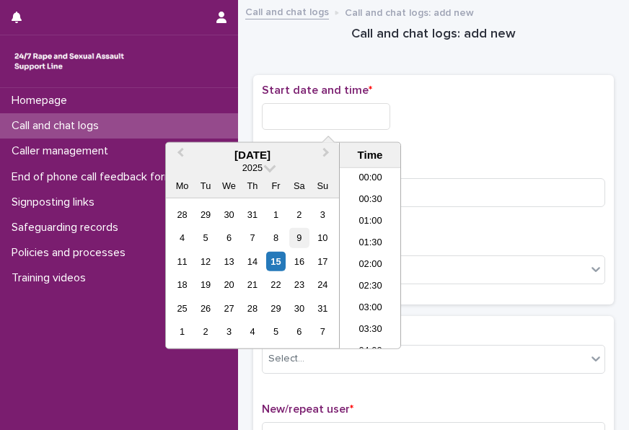
scroll to position [591, 0]
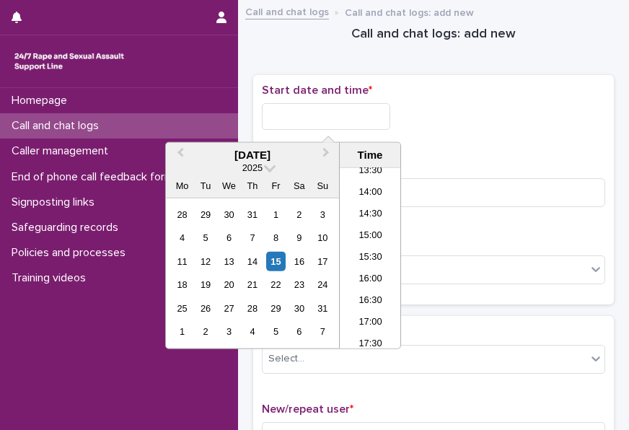
click at [265, 254] on div "11 12 13 14 15 16 17" at bounding box center [252, 260] width 164 height 23
click at [275, 256] on div "15" at bounding box center [275, 261] width 19 height 19
click at [350, 129] on div "**********" at bounding box center [433, 113] width 343 height 58
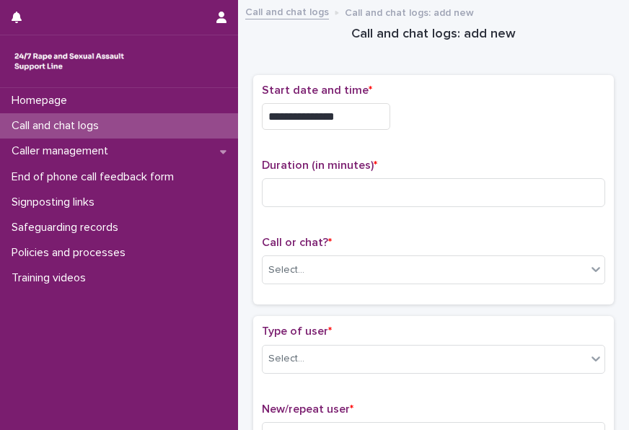
click at [353, 118] on input "**********" at bounding box center [326, 116] width 128 height 27
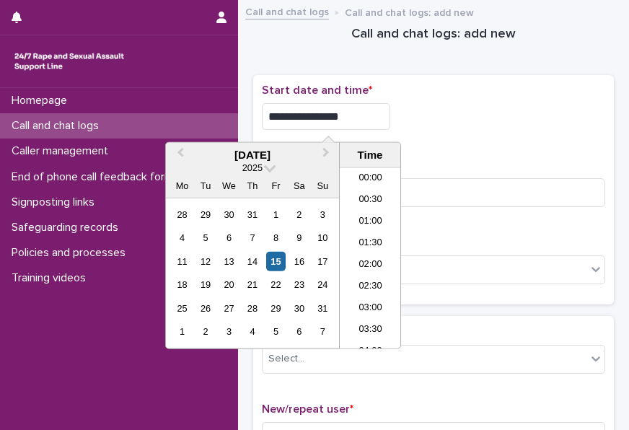
type input "**********"
click at [438, 121] on div "**********" at bounding box center [433, 116] width 343 height 27
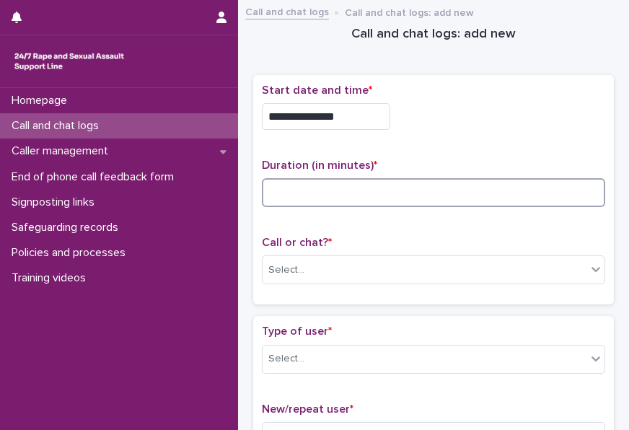
click at [339, 195] on input at bounding box center [433, 192] width 343 height 29
type input "**"
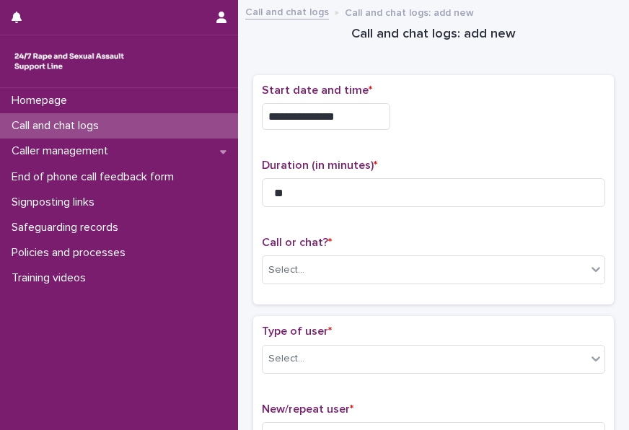
click at [326, 252] on div "Call or chat? * Select..." at bounding box center [433, 266] width 343 height 60
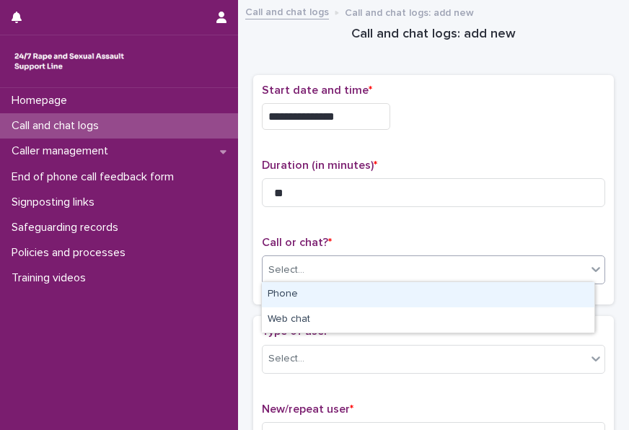
click at [316, 269] on div "Select..." at bounding box center [424, 270] width 324 height 24
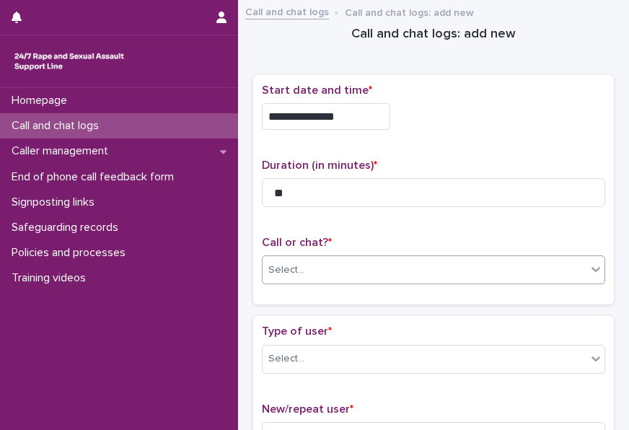
click at [297, 279] on div "Select..." at bounding box center [424, 270] width 324 height 24
click at [325, 277] on div "Select..." at bounding box center [424, 270] width 324 height 24
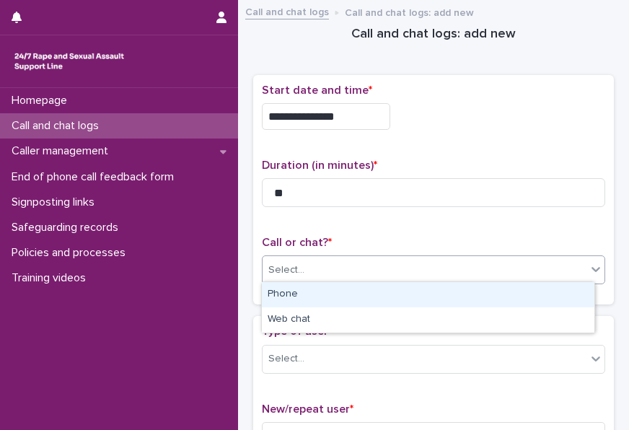
click at [314, 296] on div "Phone" at bounding box center [428, 294] width 332 height 25
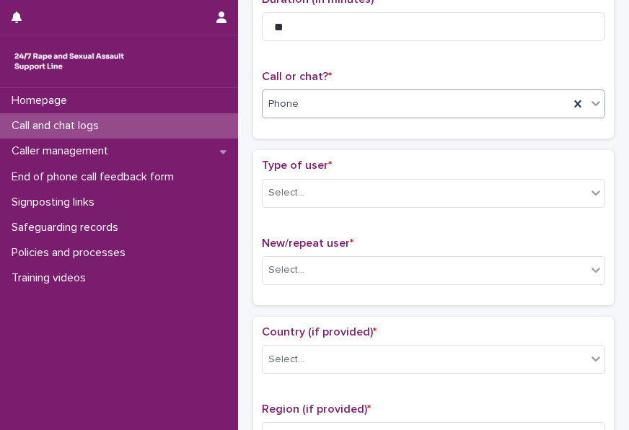
scroll to position [144, 0]
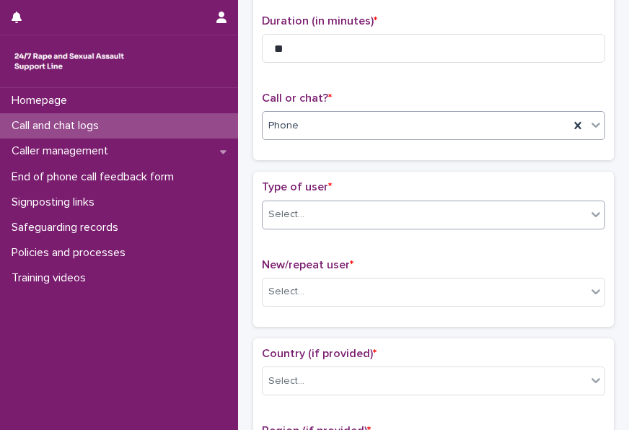
click at [432, 218] on div "Select..." at bounding box center [424, 215] width 324 height 24
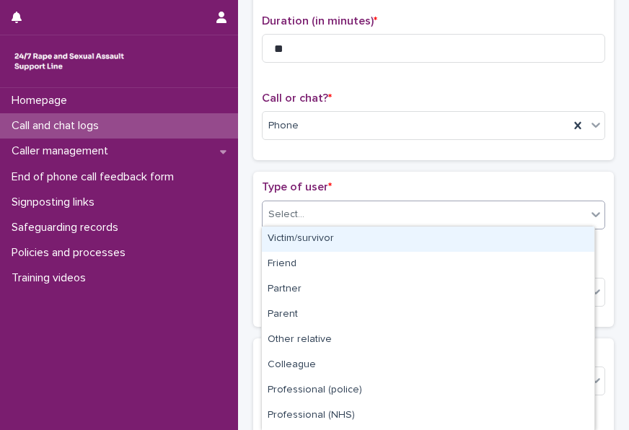
click at [395, 242] on div "Victim/survivor" at bounding box center [428, 238] width 332 height 25
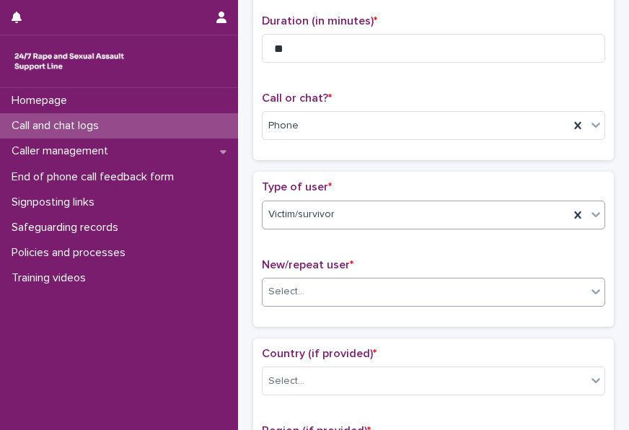
click at [360, 285] on div "Select..." at bounding box center [424, 292] width 324 height 24
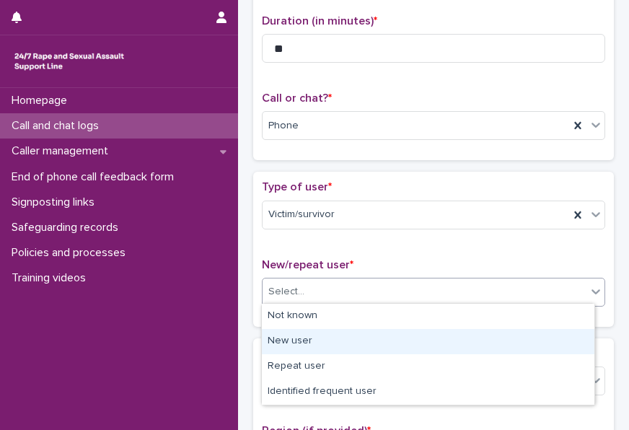
click at [310, 348] on div "New user" at bounding box center [428, 341] width 332 height 25
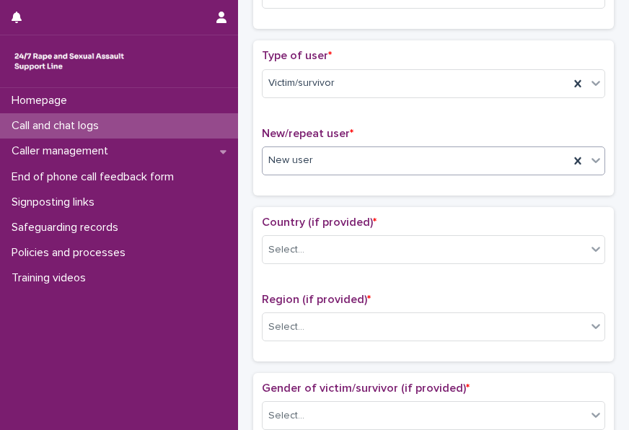
scroll to position [288, 0]
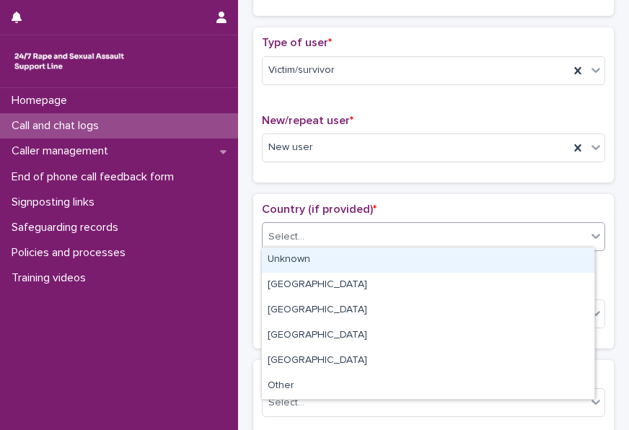
click at [330, 233] on div "Select..." at bounding box center [424, 237] width 324 height 24
click at [303, 260] on div "Unknown" at bounding box center [428, 259] width 332 height 25
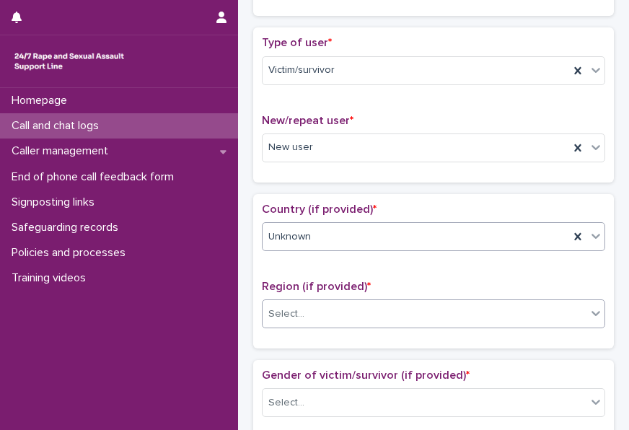
click at [301, 306] on div "Select..." at bounding box center [286, 313] width 36 height 15
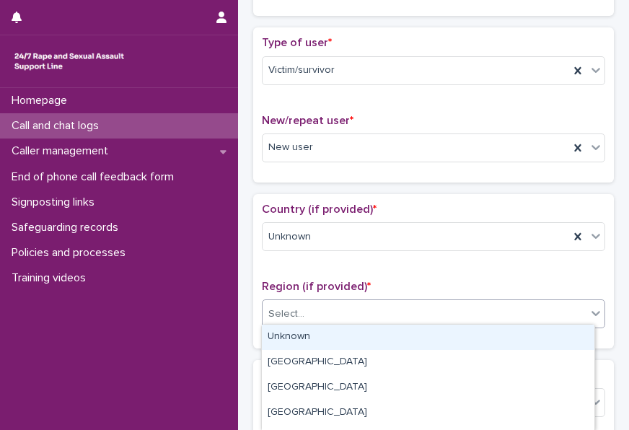
click at [302, 342] on div "Unknown" at bounding box center [428, 336] width 332 height 25
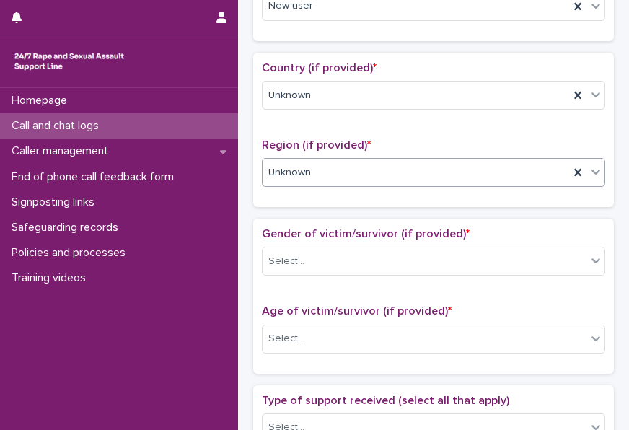
scroll to position [433, 0]
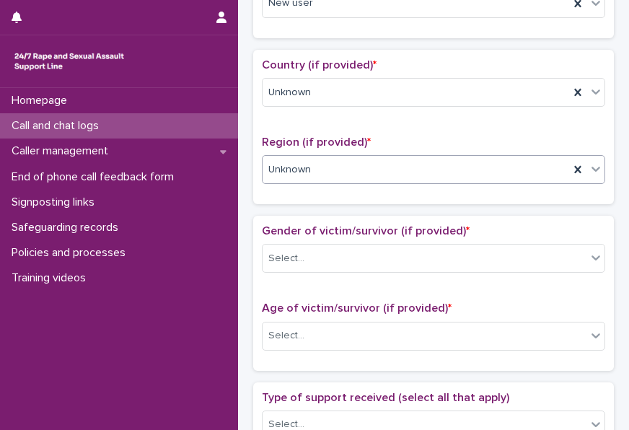
click at [354, 269] on div "Gender of victim/survivor (if provided) * Select..." at bounding box center [433, 254] width 343 height 60
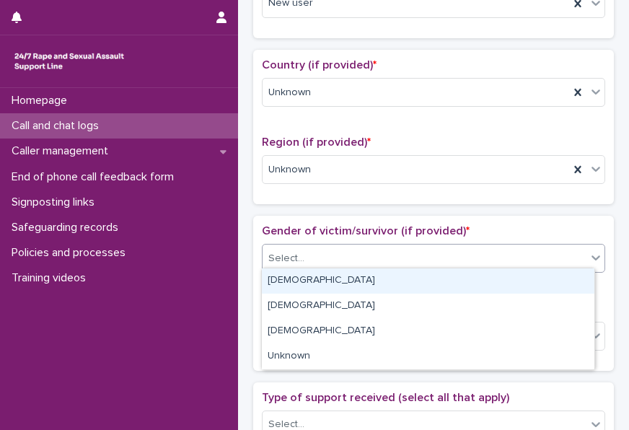
click at [355, 263] on div "Select..." at bounding box center [424, 259] width 324 height 24
click at [329, 286] on div "Female" at bounding box center [428, 280] width 332 height 25
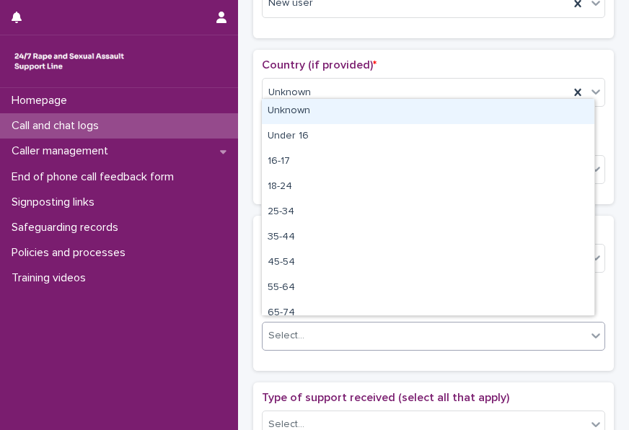
click at [323, 333] on div "Select..." at bounding box center [424, 336] width 324 height 24
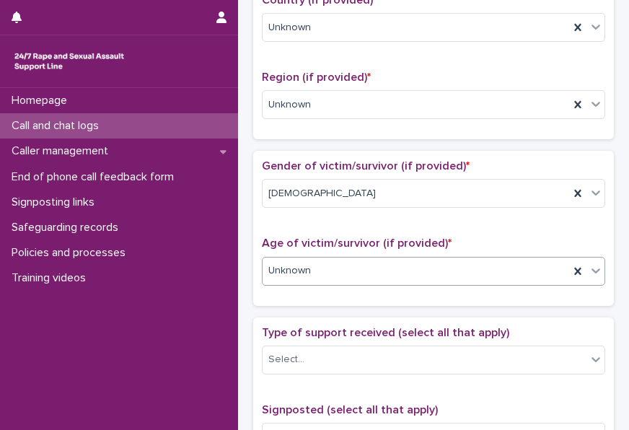
scroll to position [649, 0]
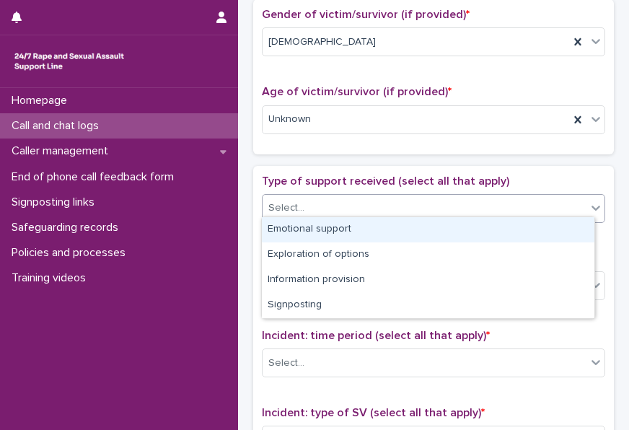
click at [322, 196] on div "Select..." at bounding box center [424, 208] width 324 height 24
click at [310, 226] on div "Emotional support" at bounding box center [428, 229] width 332 height 25
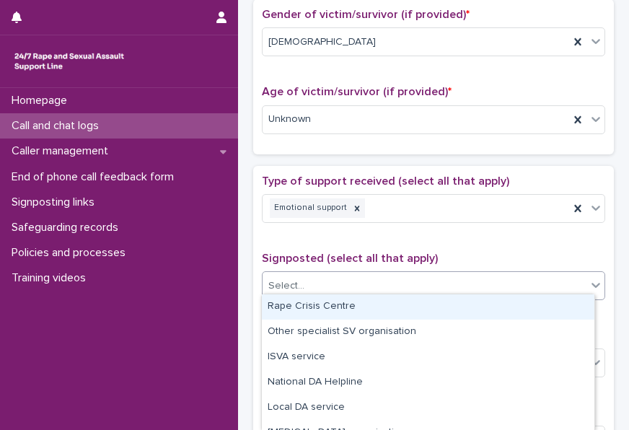
click at [310, 276] on div "Select..." at bounding box center [424, 286] width 324 height 24
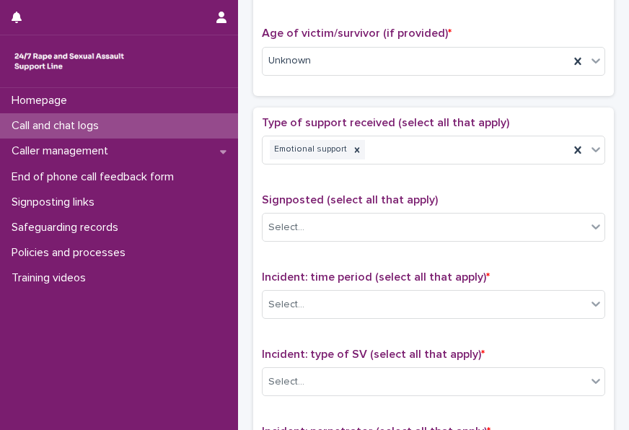
scroll to position [793, 0]
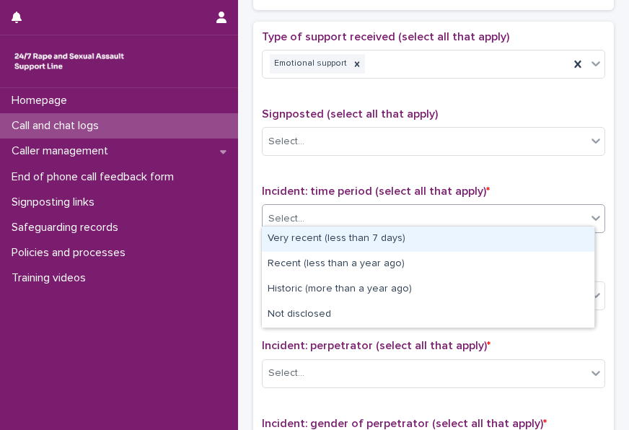
click at [340, 217] on div "Select..." at bounding box center [424, 219] width 324 height 24
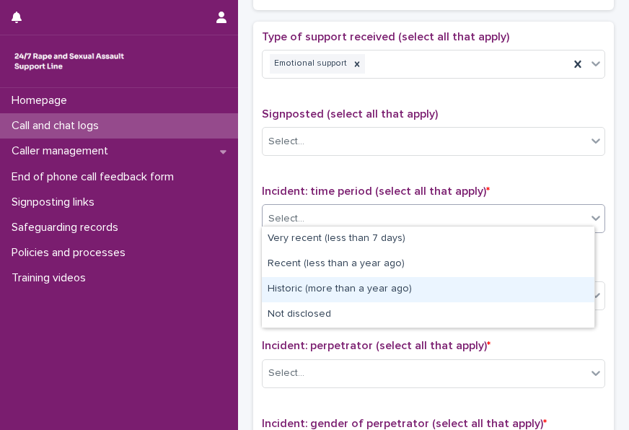
click at [328, 286] on div "Historic (more than a year ago)" at bounding box center [428, 289] width 332 height 25
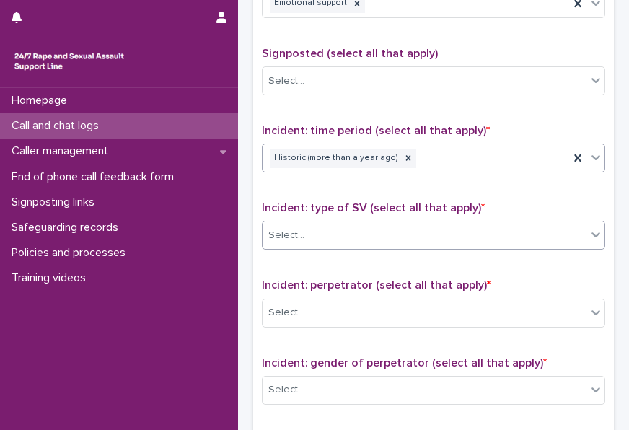
scroll to position [937, 0]
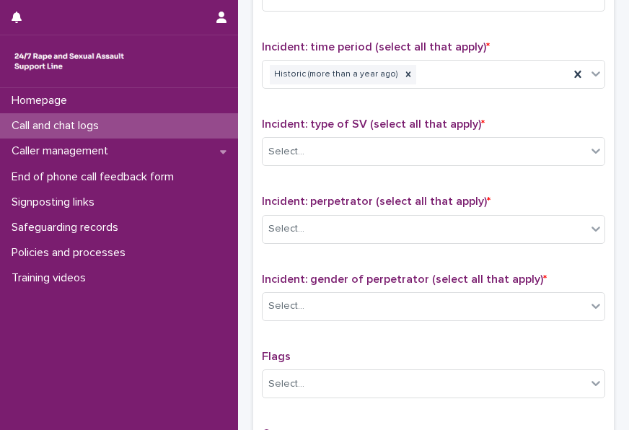
click at [337, 159] on div "Incident: type of SV (select all that apply) * Select..." at bounding box center [433, 148] width 343 height 60
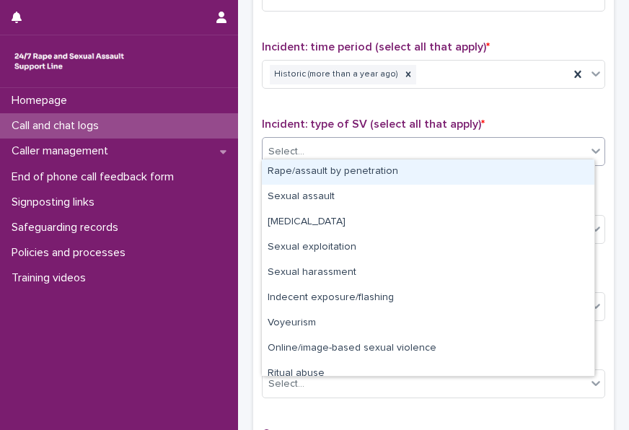
click at [342, 148] on div "Select..." at bounding box center [424, 152] width 324 height 24
click at [322, 171] on div "Rape/assault by penetration" at bounding box center [428, 171] width 332 height 25
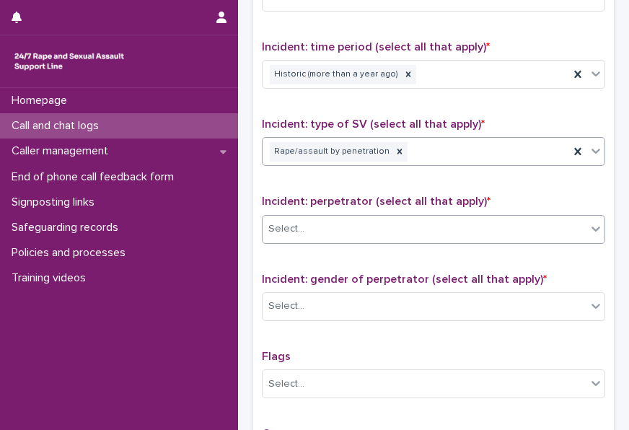
click at [319, 219] on div "Select..." at bounding box center [424, 229] width 324 height 24
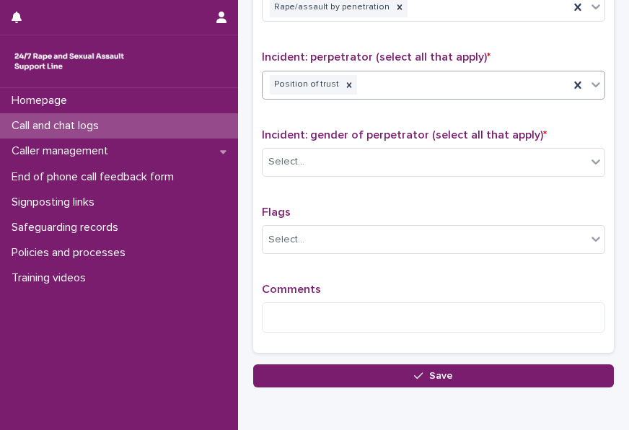
click at [354, 169] on div "Incident: gender of perpetrator (select all that apply) * Select..." at bounding box center [433, 158] width 343 height 60
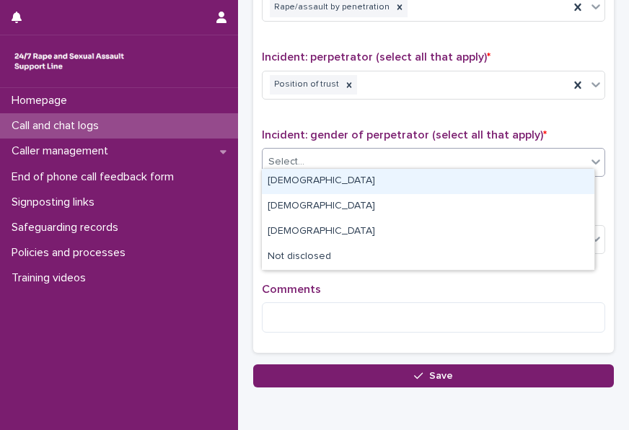
click at [363, 151] on div "Select..." at bounding box center [424, 162] width 324 height 24
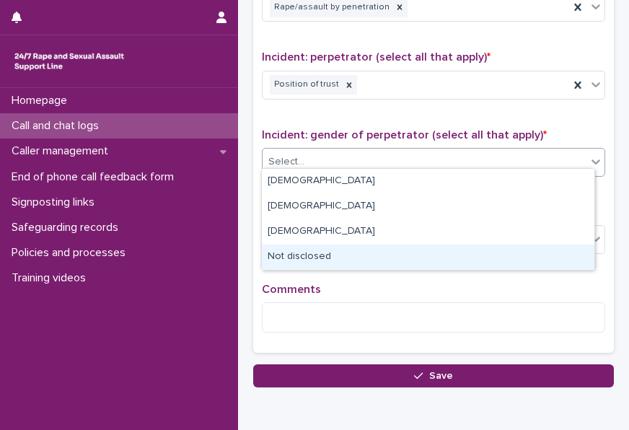
click at [337, 259] on div "Not disclosed" at bounding box center [428, 256] width 332 height 25
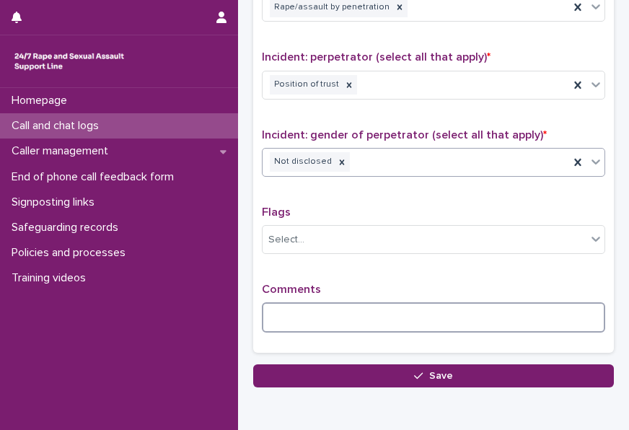
click at [309, 302] on textarea at bounding box center [433, 317] width 343 height 30
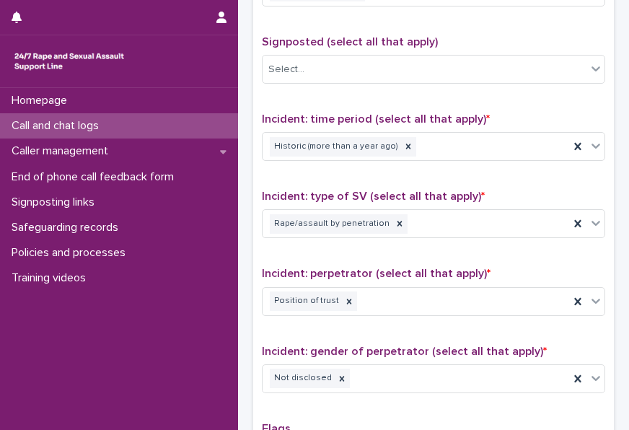
scroll to position [1143, 0]
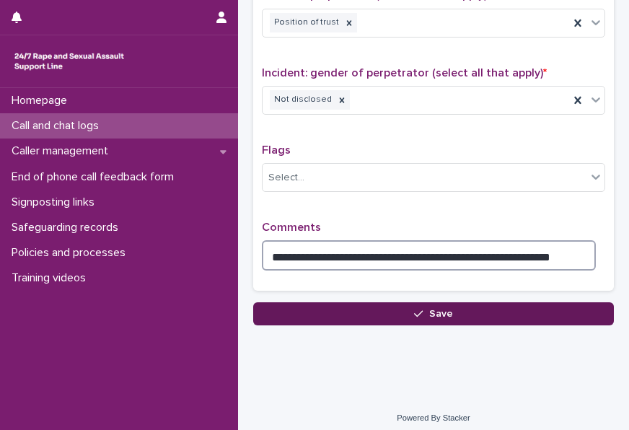
type textarea "**********"
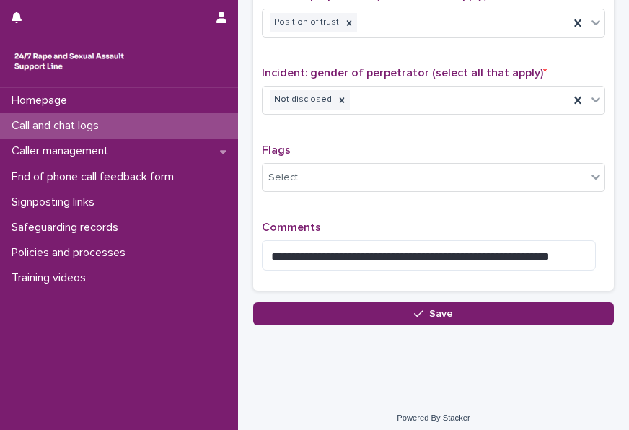
click at [513, 306] on button "Save" at bounding box center [433, 313] width 360 height 23
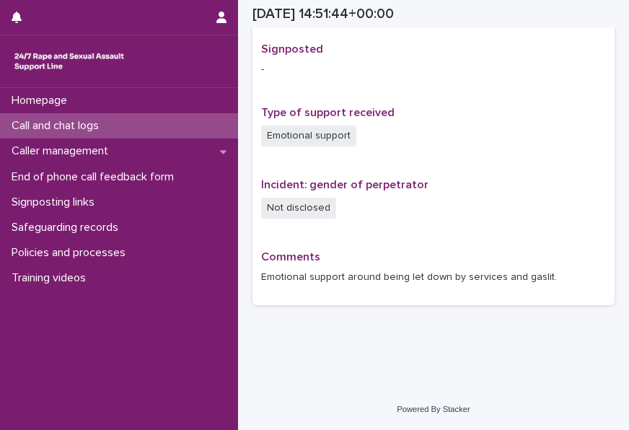
scroll to position [910, 0]
